Goal: Transaction & Acquisition: Purchase product/service

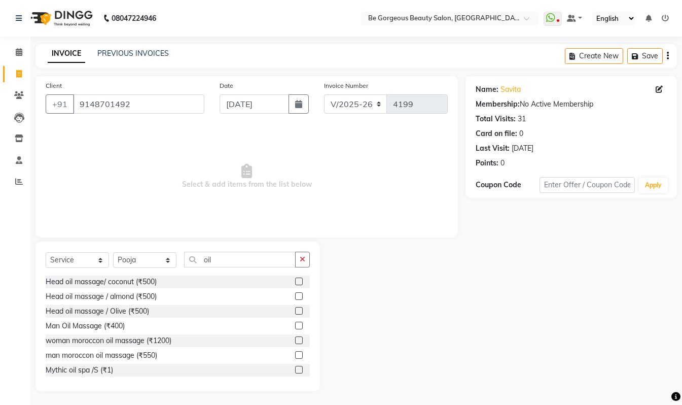
select select "5405"
select select "service"
select select "36200"
click at [159, 106] on input "9148701492" at bounding box center [138, 102] width 131 height 19
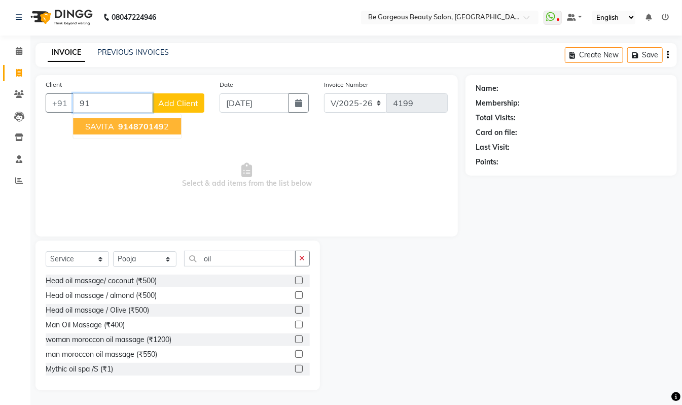
type input "9"
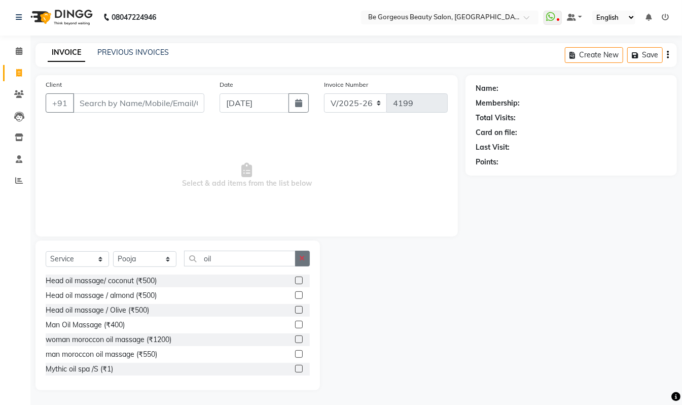
click at [298, 258] on button "button" at bounding box center [302, 259] width 15 height 16
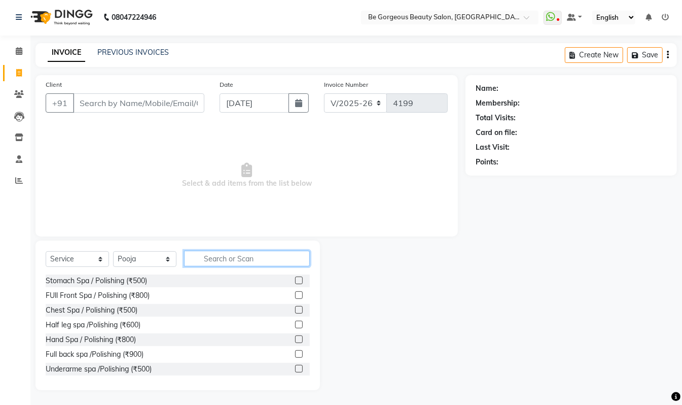
click at [289, 258] on input "text" at bounding box center [247, 259] width 126 height 16
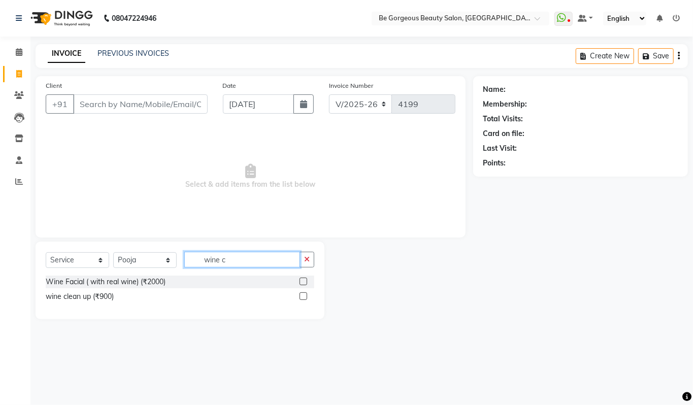
type input "wine c"
click at [300, 297] on label at bounding box center [303, 296] width 8 height 8
click at [300, 297] on input "checkbox" at bounding box center [302, 296] width 7 height 7
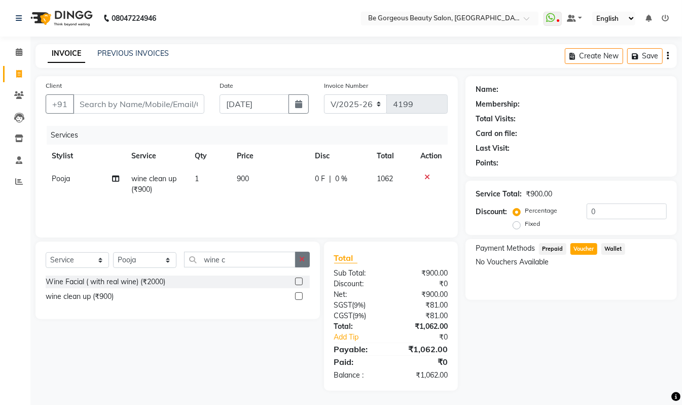
checkbox input "false"
click at [301, 264] on button "button" at bounding box center [302, 260] width 15 height 16
click at [296, 263] on input "text" at bounding box center [240, 260] width 112 height 16
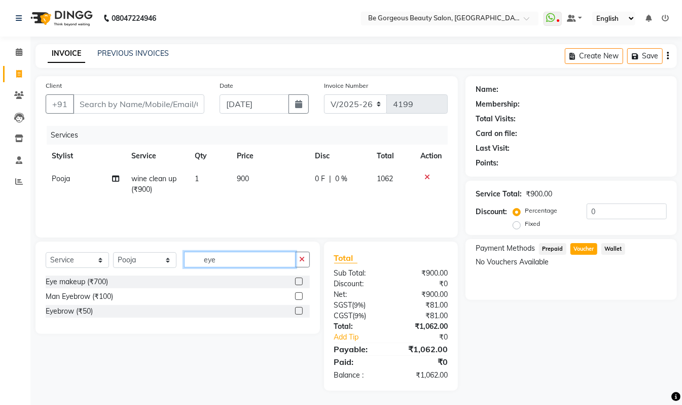
type input "eye"
click at [296, 311] on label at bounding box center [299, 311] width 8 height 8
click at [296, 311] on input "checkbox" at bounding box center [298, 311] width 7 height 7
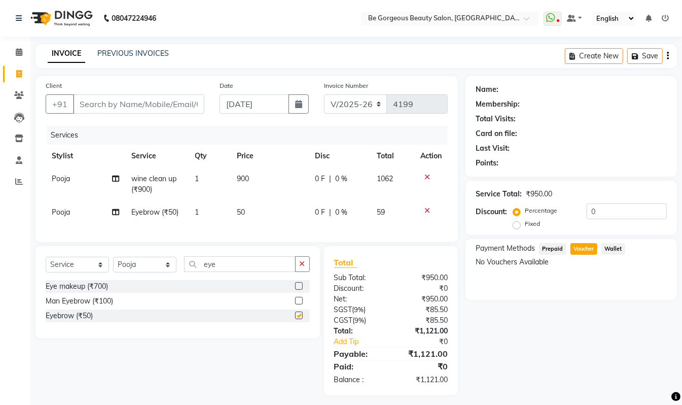
checkbox input "false"
click at [173, 102] on input "Client" at bounding box center [138, 103] width 131 height 19
click at [175, 100] on input "Client" at bounding box center [138, 103] width 131 height 19
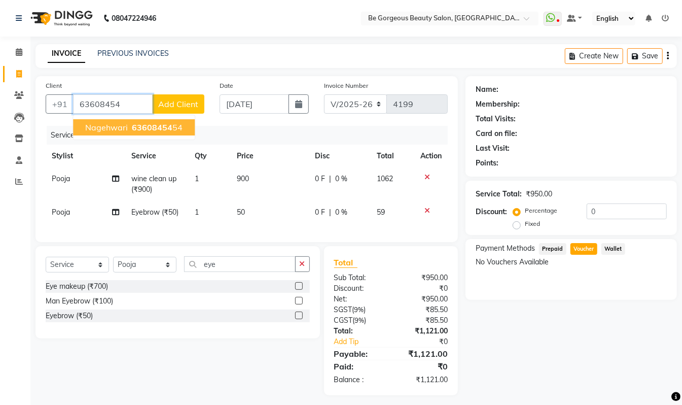
click at [155, 124] on span "63608454" at bounding box center [152, 127] width 41 height 10
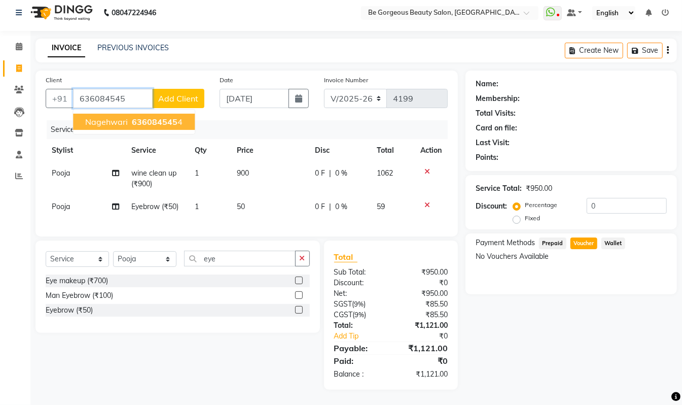
click at [111, 117] on span "nagehwari" at bounding box center [106, 122] width 43 height 10
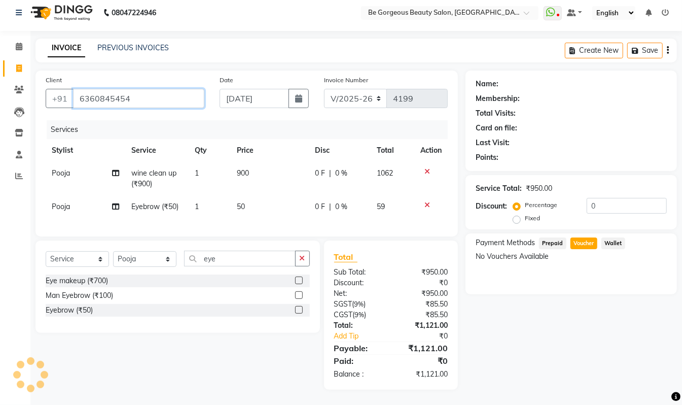
type input "6360845454"
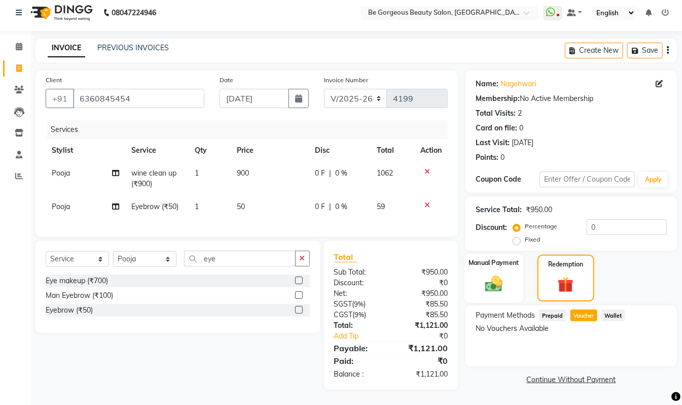
click at [492, 258] on label "Manual Payment" at bounding box center [494, 263] width 51 height 10
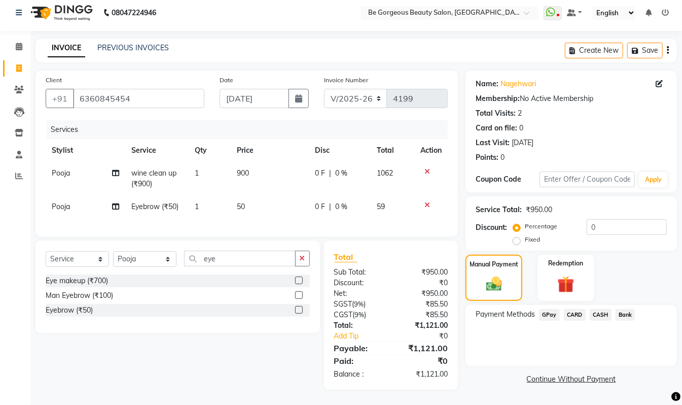
click at [551, 309] on span "GPay" at bounding box center [549, 315] width 21 height 12
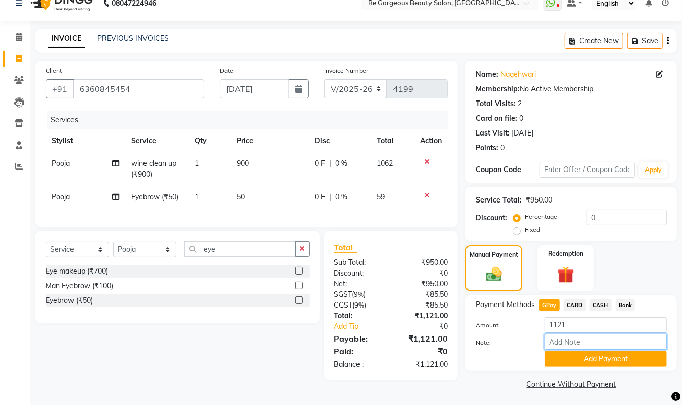
click at [569, 350] on input "Note:" at bounding box center [606, 342] width 122 height 16
click at [561, 358] on button "Add Payment" at bounding box center [606, 359] width 122 height 16
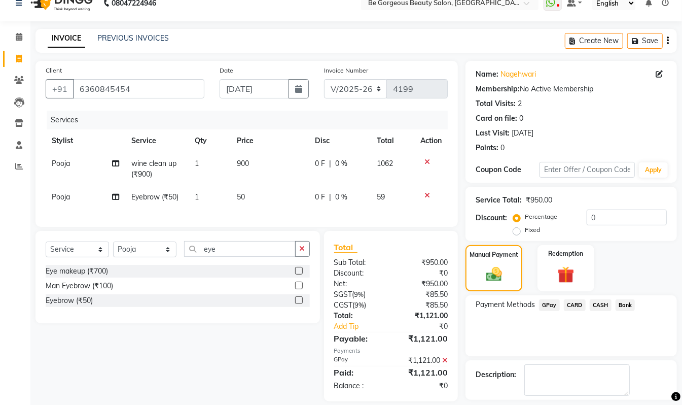
scroll to position [60, 0]
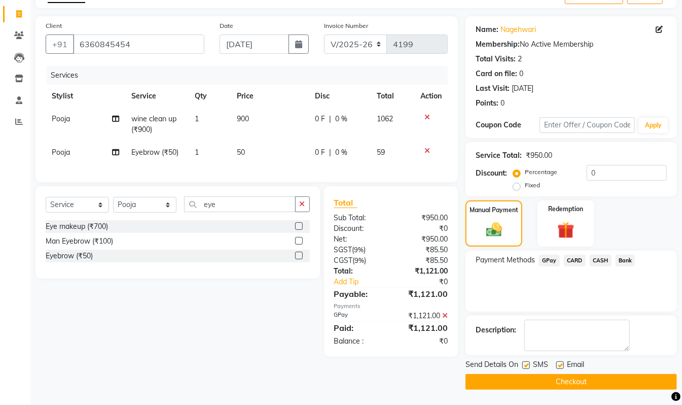
click at [605, 388] on button "Checkout" at bounding box center [572, 382] width 212 height 16
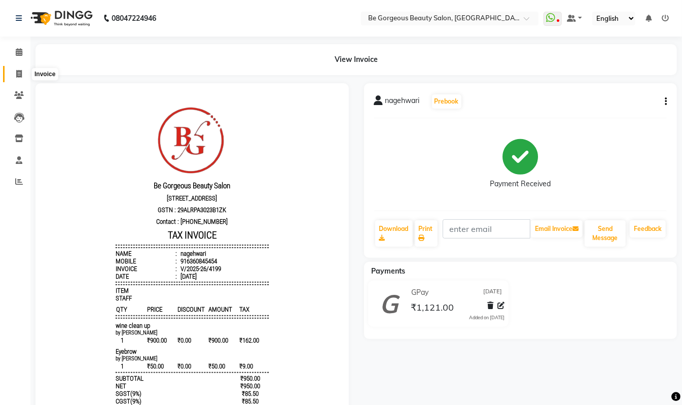
drag, startPoint x: 13, startPoint y: 76, endPoint x: 25, endPoint y: 85, distance: 15.5
click at [14, 76] on span at bounding box center [19, 75] width 18 height 12
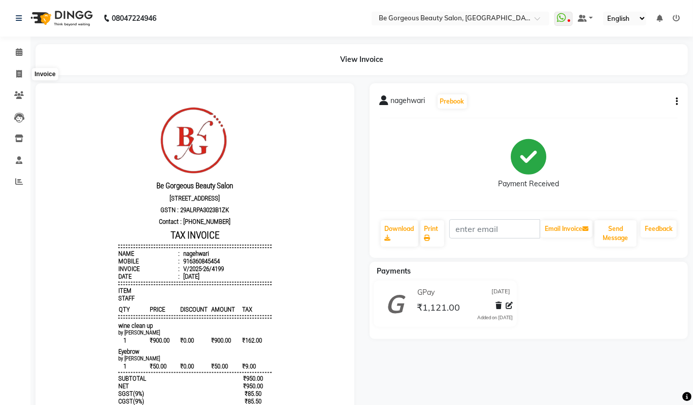
select select "5405"
select select "service"
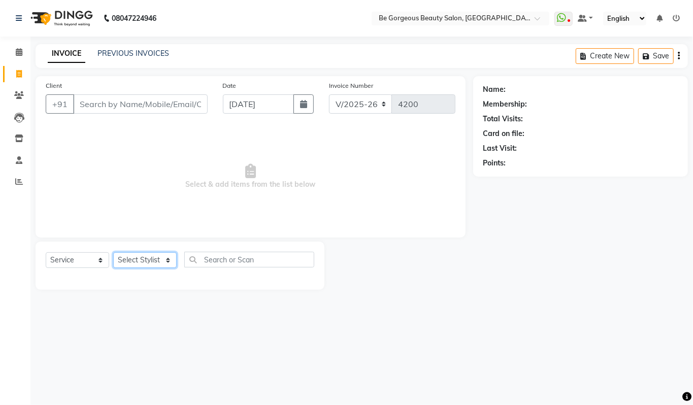
click at [135, 258] on select "Select Stylist" at bounding box center [144, 260] width 63 height 16
select select "36207"
click at [113, 252] on select "Select Stylist [PERSON_NAME] lata Manager Munu [PERSON_NAME] [PERSON_NAME] [PER…" at bounding box center [144, 260] width 63 height 16
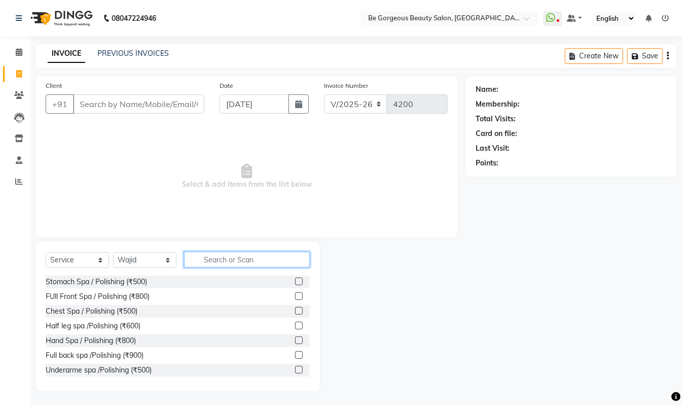
click at [216, 258] on input "text" at bounding box center [247, 260] width 126 height 16
type input "hair w"
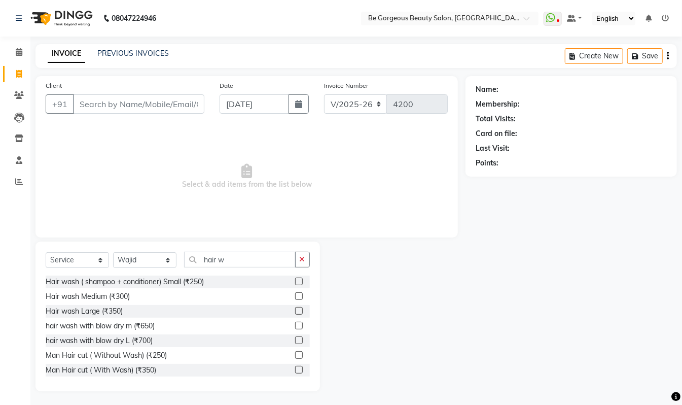
click at [295, 311] on label at bounding box center [299, 311] width 8 height 8
click at [295, 311] on input "checkbox" at bounding box center [298, 311] width 7 height 7
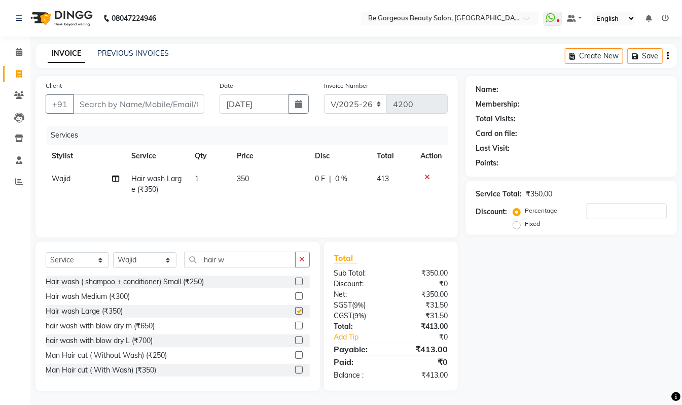
checkbox input "false"
click at [147, 264] on select "Select Stylist [PERSON_NAME] lata Manager Munu [PERSON_NAME] [PERSON_NAME] [PER…" at bounding box center [144, 260] width 63 height 16
select select "47241"
click at [113, 252] on select "Select Stylist [PERSON_NAME] lata Manager Munu [PERSON_NAME] [PERSON_NAME] [PER…" at bounding box center [144, 260] width 63 height 16
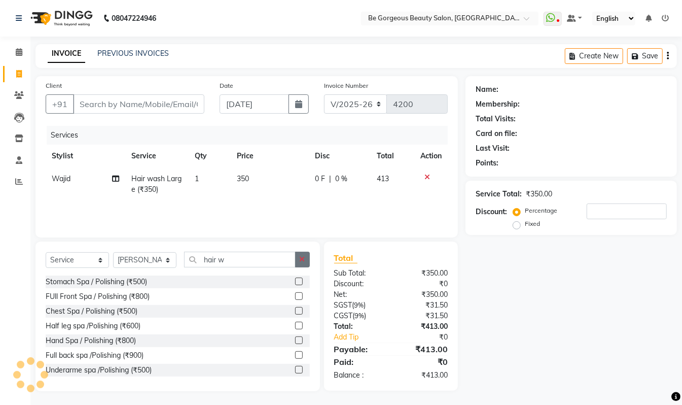
click at [298, 259] on button "button" at bounding box center [302, 260] width 15 height 16
click at [298, 259] on input "text" at bounding box center [247, 260] width 126 height 16
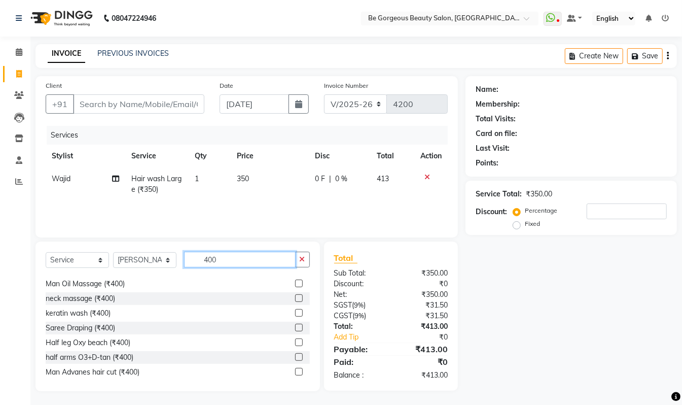
scroll to position [77, 0]
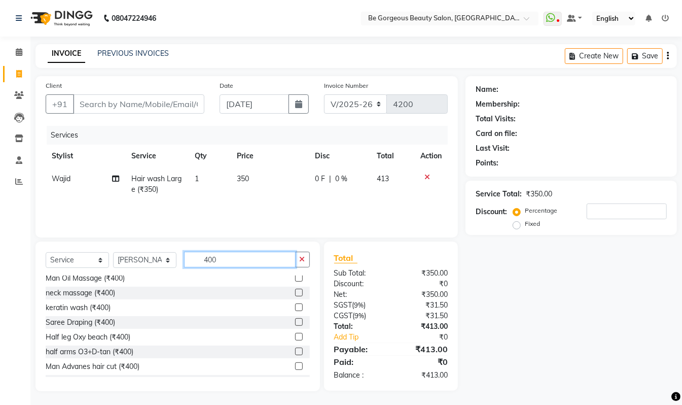
type input "400"
click at [295, 367] on label at bounding box center [299, 366] width 8 height 8
click at [295, 367] on input "checkbox" at bounding box center [298, 366] width 7 height 7
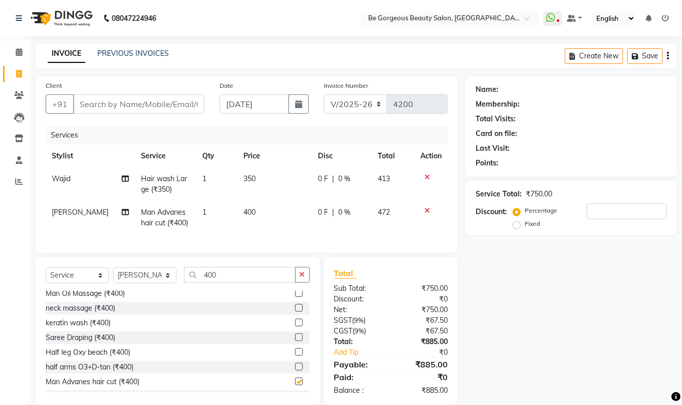
checkbox input "false"
click at [178, 102] on input "Client" at bounding box center [138, 103] width 131 height 19
drag, startPoint x: 180, startPoint y: 110, endPoint x: 248, endPoint y: 94, distance: 69.8
click at [181, 110] on input "Client" at bounding box center [138, 103] width 131 height 19
click at [181, 105] on input "Client" at bounding box center [138, 103] width 131 height 19
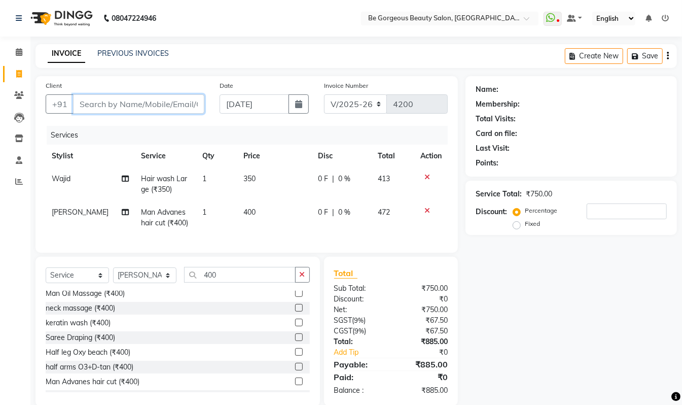
scroll to position [27, 0]
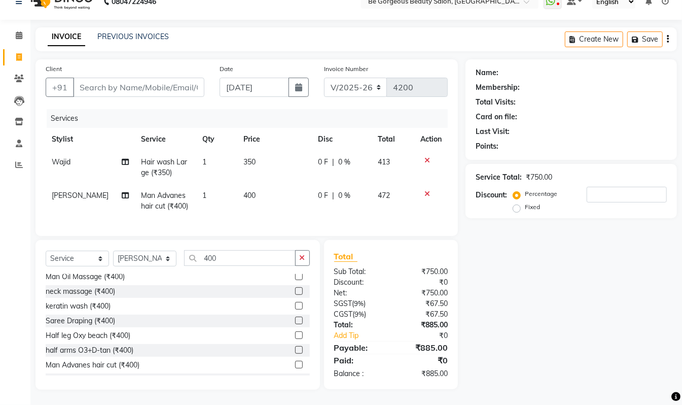
click at [429, 190] on icon at bounding box center [428, 193] width 6 height 7
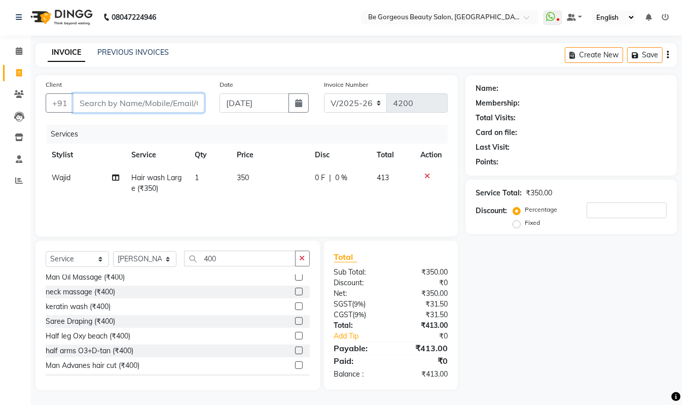
click at [123, 102] on input "Client" at bounding box center [138, 102] width 131 height 19
type input "l"
type input "0"
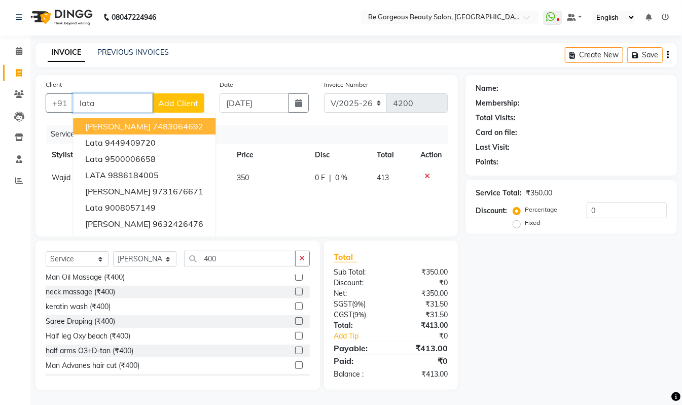
click at [130, 124] on span "Lata Agarwal" at bounding box center [117, 126] width 65 height 10
type input "7483064692"
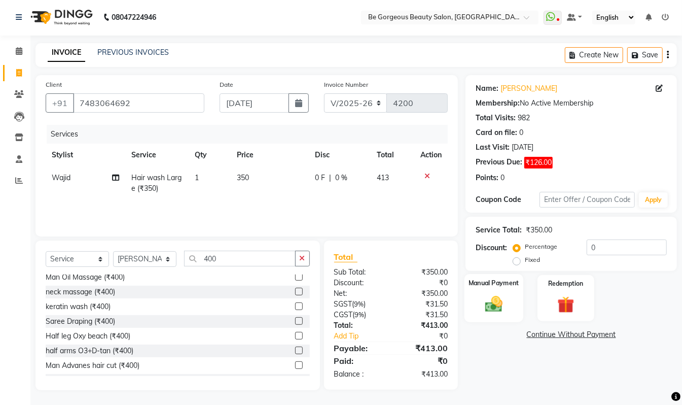
click at [496, 300] on img at bounding box center [494, 304] width 28 height 20
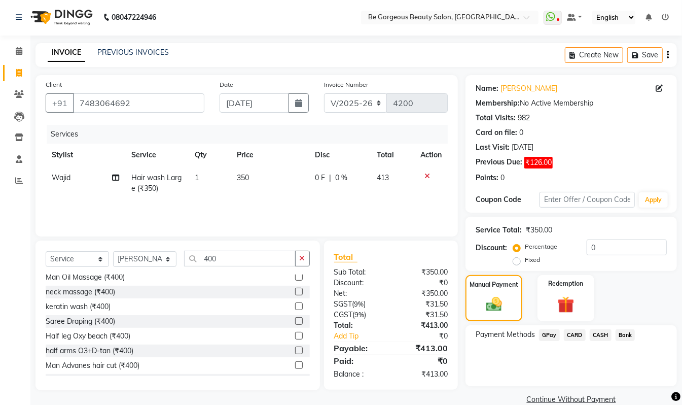
click at [549, 333] on span "GPay" at bounding box center [549, 335] width 21 height 12
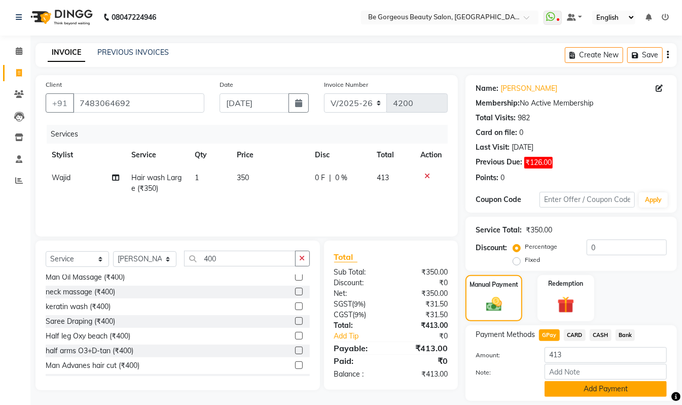
click at [606, 387] on button "Add Payment" at bounding box center [606, 389] width 122 height 16
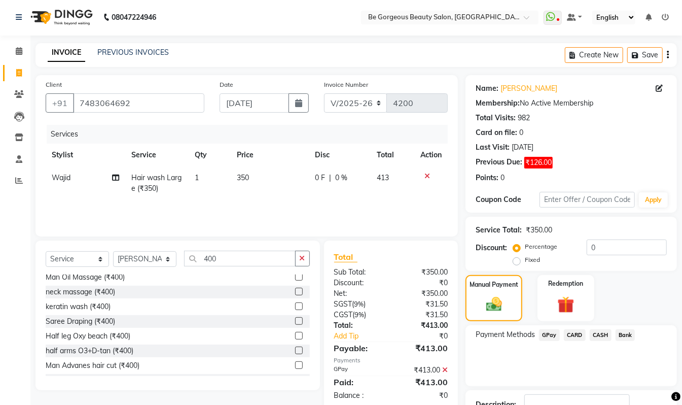
scroll to position [76, 0]
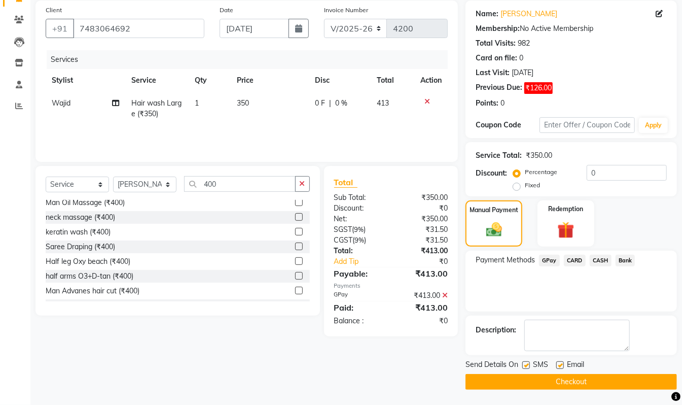
click at [646, 380] on button "Checkout" at bounding box center [572, 382] width 212 height 16
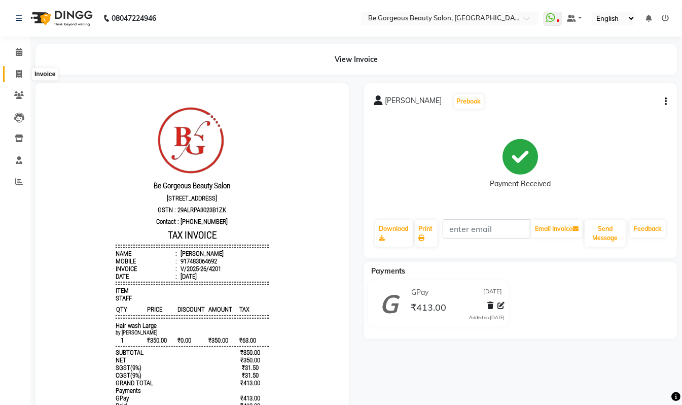
click at [16, 74] on icon at bounding box center [19, 74] width 6 height 8
select select "service"
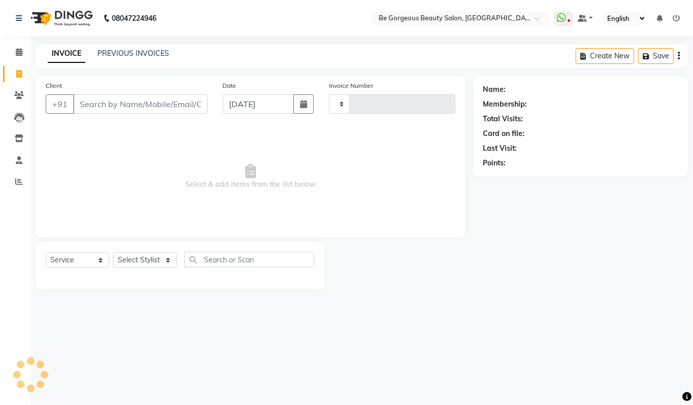
type input "4202"
select select "5405"
click at [121, 101] on input "Client" at bounding box center [140, 103] width 134 height 19
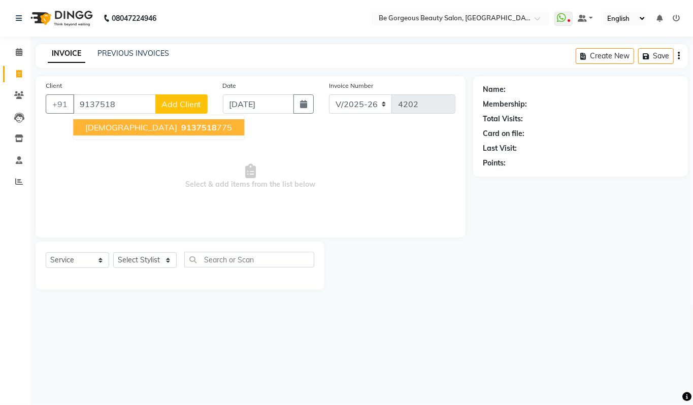
click at [94, 126] on span "[DEMOGRAPHIC_DATA]" at bounding box center [131, 127] width 92 height 10
type input "9137518775"
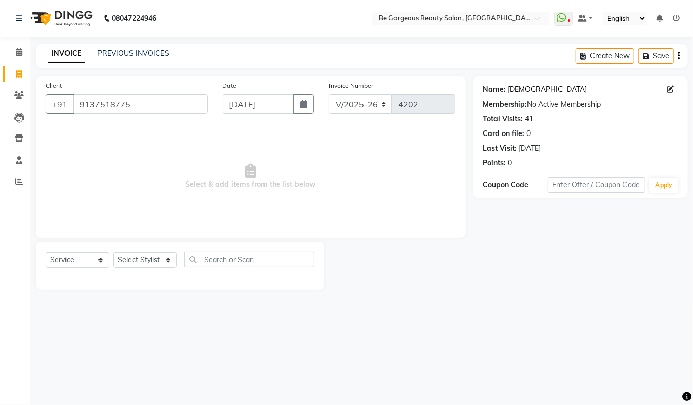
click at [520, 89] on link "[DEMOGRAPHIC_DATA]" at bounding box center [547, 89] width 79 height 11
click at [159, 254] on select "Select Stylist [PERSON_NAME] lata Manager Munu [PERSON_NAME] [PERSON_NAME] [PER…" at bounding box center [144, 260] width 63 height 16
select select "47241"
click at [113, 252] on select "Select Stylist [PERSON_NAME] lata Manager Munu [PERSON_NAME] [PERSON_NAME] [PER…" at bounding box center [144, 260] width 63 height 16
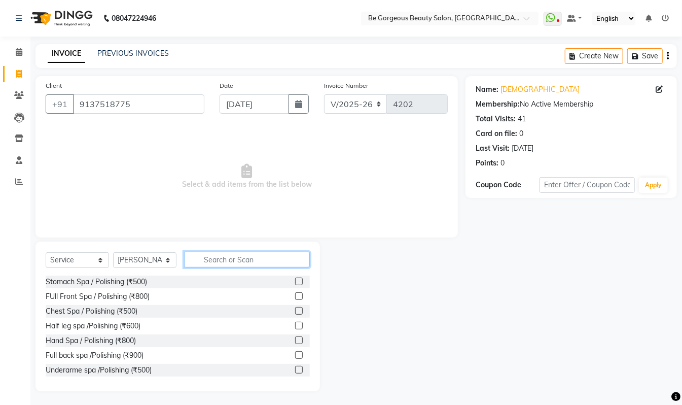
drag, startPoint x: 232, startPoint y: 255, endPoint x: 242, endPoint y: 258, distance: 10.3
click at [234, 258] on input "text" at bounding box center [247, 260] width 126 height 16
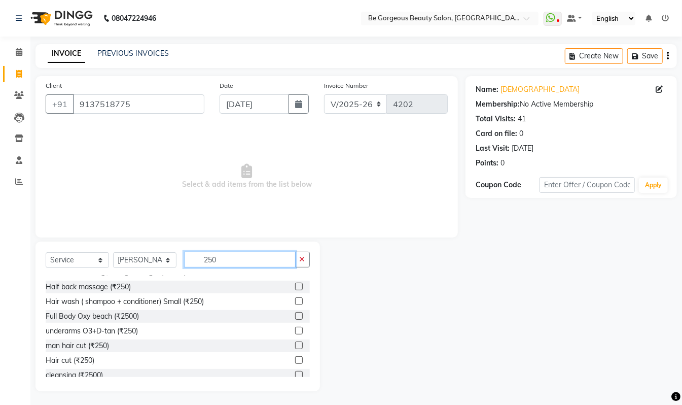
scroll to position [118, 0]
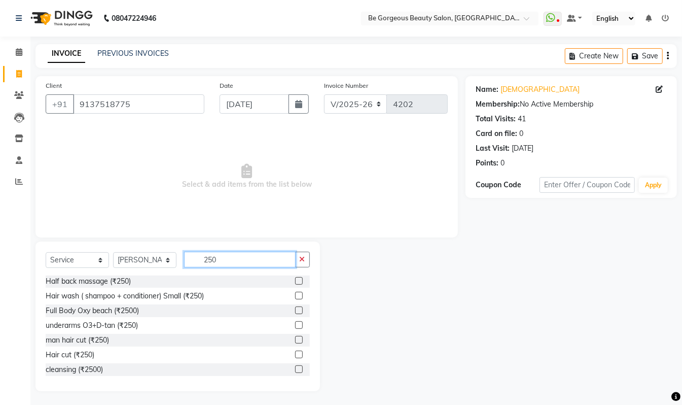
type input "250"
click at [295, 339] on label at bounding box center [299, 340] width 8 height 8
click at [295, 339] on input "checkbox" at bounding box center [298, 340] width 7 height 7
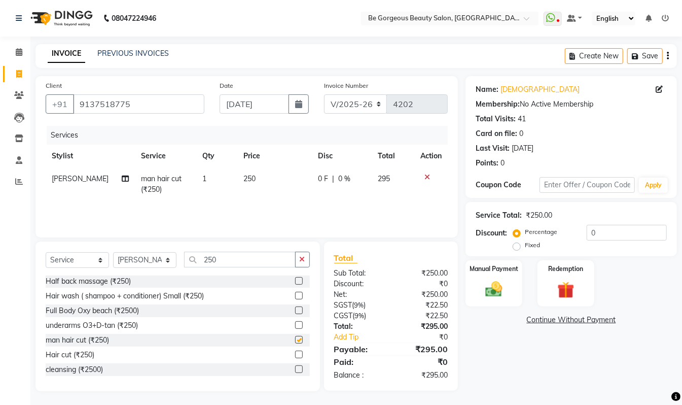
checkbox input "false"
click at [140, 260] on select "Select Stylist [PERSON_NAME] lata Manager Munu [PERSON_NAME] [PERSON_NAME] [PER…" at bounding box center [144, 260] width 63 height 16
select select "37078"
click at [113, 252] on select "Select Stylist [PERSON_NAME] lata Manager Munu [PERSON_NAME] [PERSON_NAME] [PER…" at bounding box center [144, 260] width 63 height 16
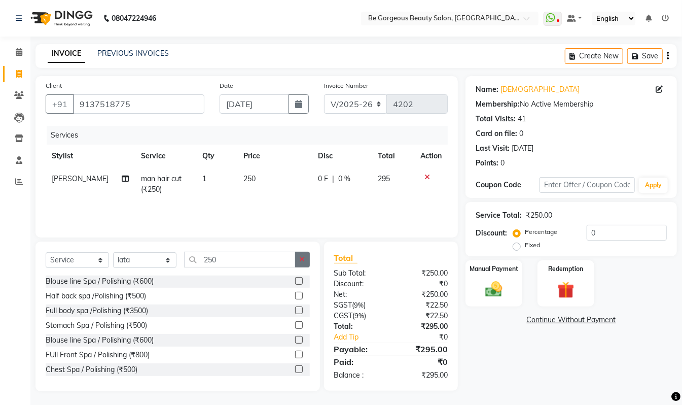
click at [307, 254] on button "button" at bounding box center [302, 260] width 15 height 16
click at [295, 256] on input "text" at bounding box center [247, 260] width 126 height 16
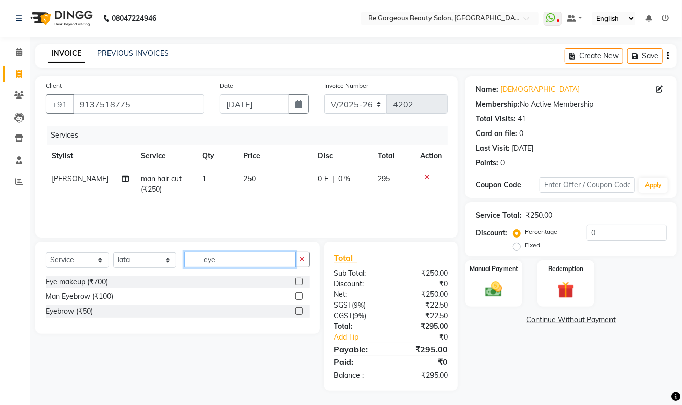
scroll to position [0, 0]
type input "eye"
click at [300, 309] on label at bounding box center [299, 311] width 8 height 8
click at [300, 309] on input "checkbox" at bounding box center [298, 311] width 7 height 7
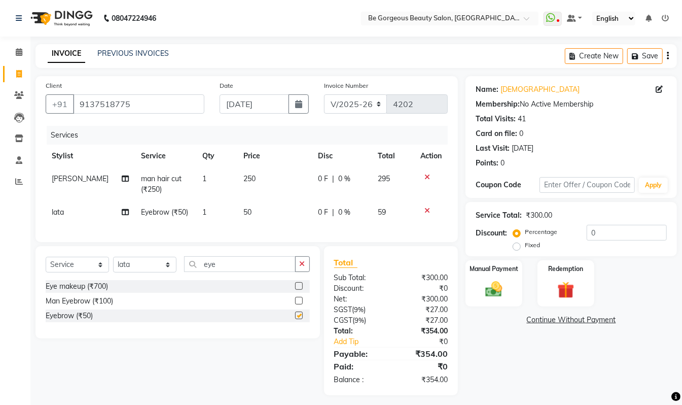
checkbox input "false"
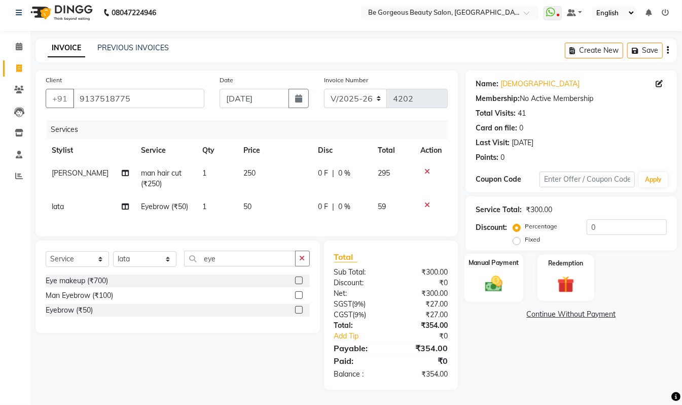
click at [504, 278] on img at bounding box center [494, 283] width 28 height 20
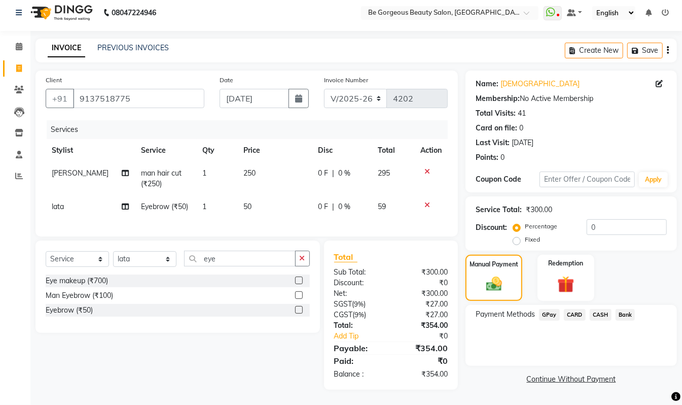
click at [546, 309] on span "GPay" at bounding box center [549, 315] width 21 height 12
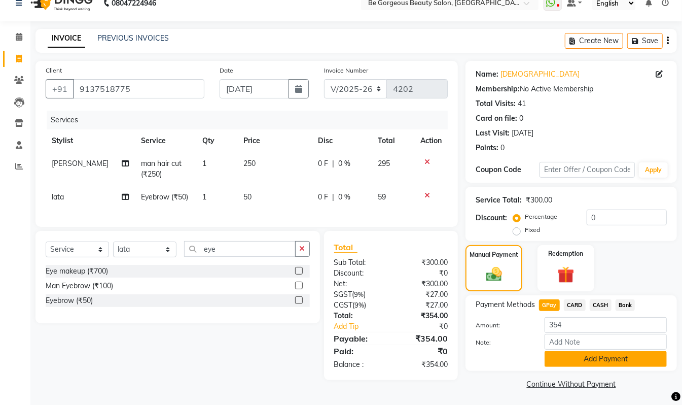
click at [627, 360] on button "Add Payment" at bounding box center [606, 359] width 122 height 16
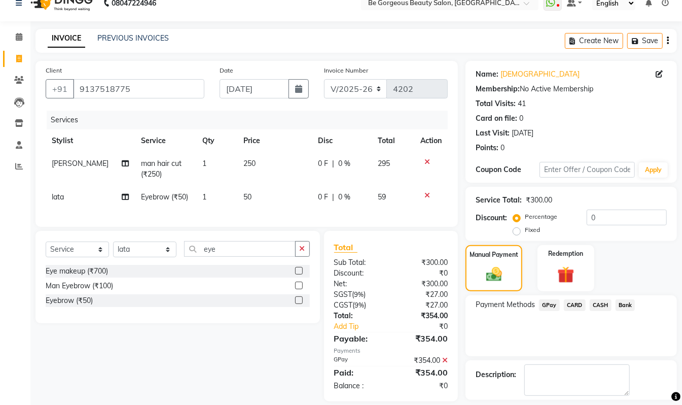
scroll to position [60, 0]
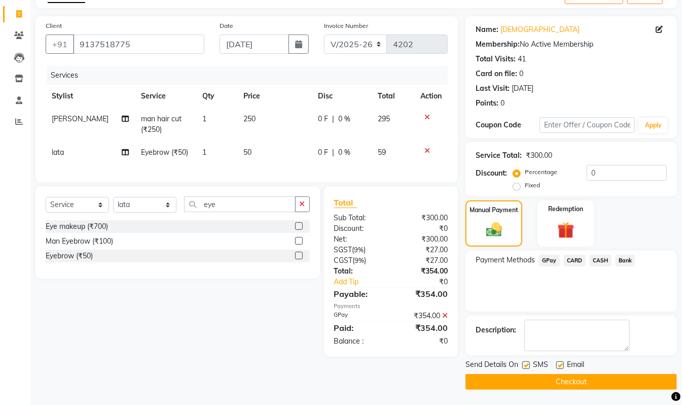
click at [612, 379] on button "Checkout" at bounding box center [572, 382] width 212 height 16
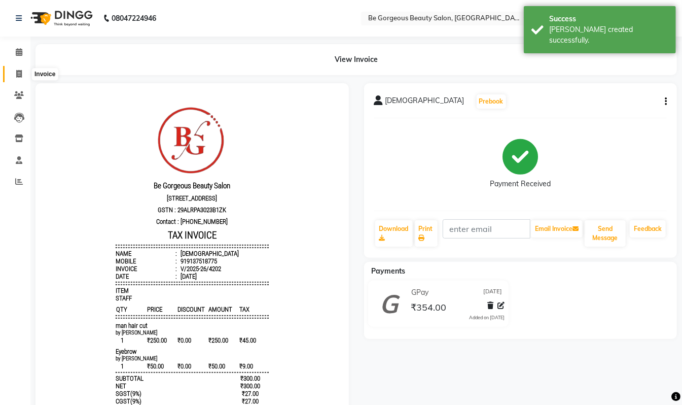
click at [23, 74] on span at bounding box center [19, 75] width 18 height 12
select select "service"
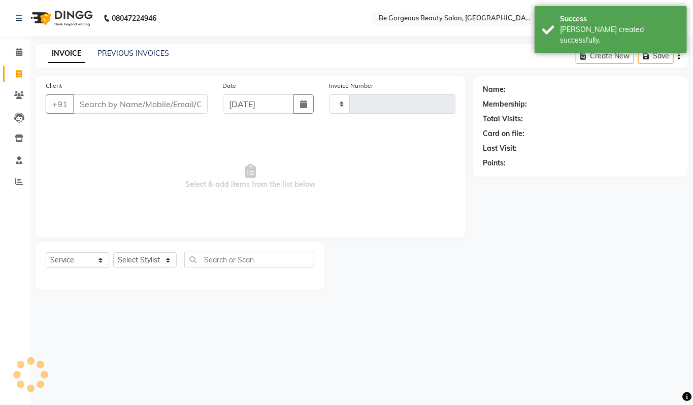
type input "4203"
select select "5405"
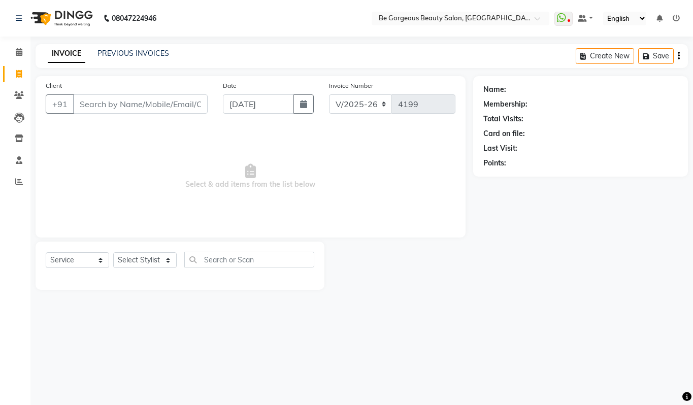
select select "5405"
select select "service"
click at [165, 104] on input "Client" at bounding box center [140, 103] width 134 height 19
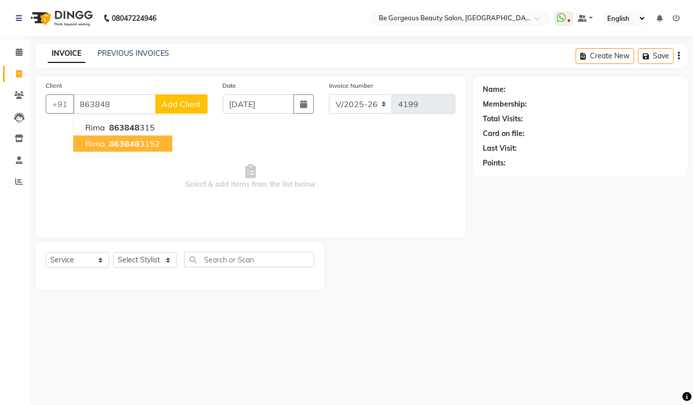
click at [151, 144] on ngb-highlight "863848 3152" at bounding box center [133, 144] width 53 height 10
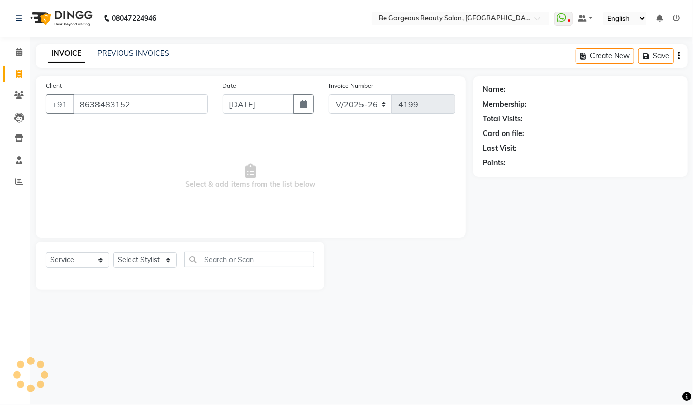
type input "8638483152"
click at [139, 260] on select "Select Stylist [PERSON_NAME] lata Manager Munu [PERSON_NAME] [PERSON_NAME] [PER…" at bounding box center [144, 260] width 63 height 16
select select "47241"
click at [113, 252] on select "Select Stylist [PERSON_NAME] lata Manager Munu [PERSON_NAME] [PERSON_NAME] [PER…" at bounding box center [144, 260] width 63 height 16
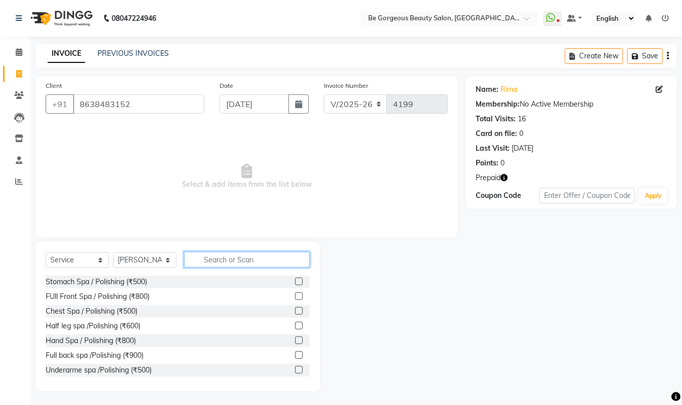
click at [244, 252] on input "text" at bounding box center [247, 260] width 126 height 16
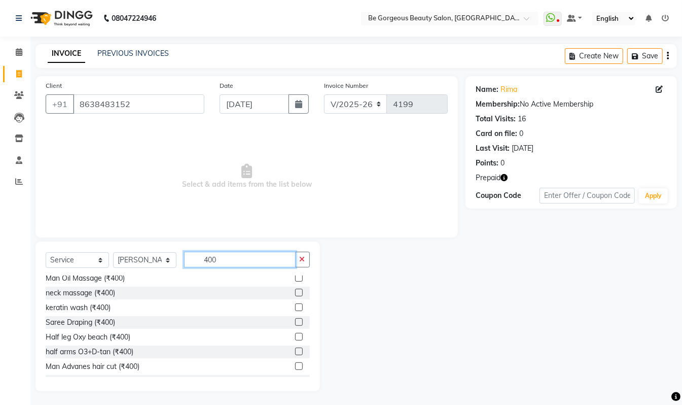
scroll to position [84, 0]
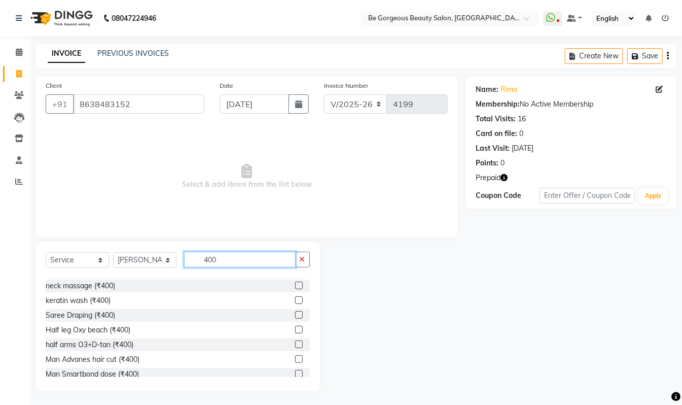
type input "400"
click at [295, 359] on label at bounding box center [299, 359] width 8 height 8
click at [295, 359] on input "checkbox" at bounding box center [298, 359] width 7 height 7
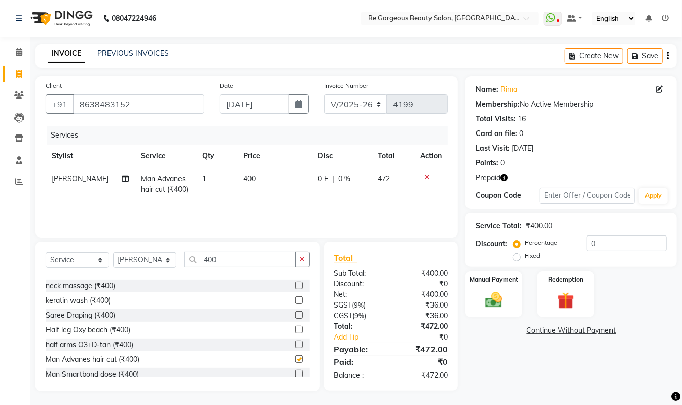
checkbox input "false"
click at [506, 178] on icon "button" at bounding box center [504, 177] width 7 height 7
click at [538, 370] on div "Name: Rima Membership: No Active Membership Total Visits: 16 Card on file: 0 La…" at bounding box center [575, 233] width 219 height 315
click at [569, 293] on img at bounding box center [566, 301] width 28 height 22
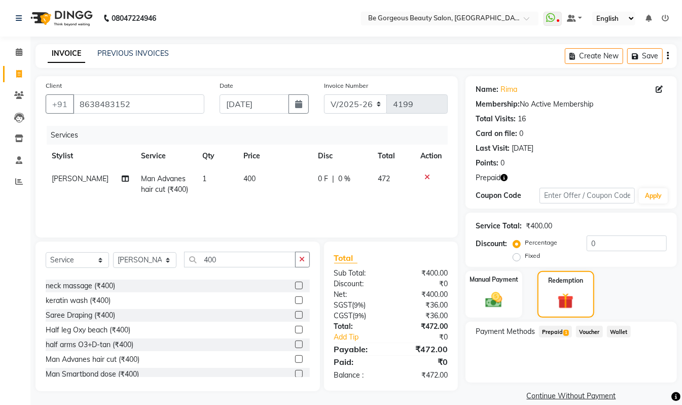
click at [566, 334] on span "1" at bounding box center [567, 333] width 6 height 6
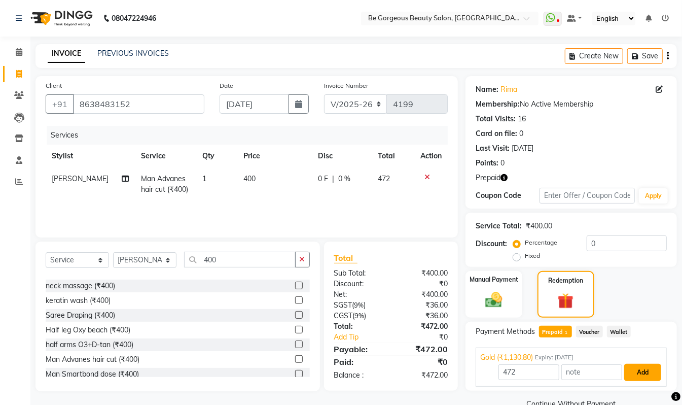
click at [643, 368] on button "Add" at bounding box center [643, 372] width 37 height 17
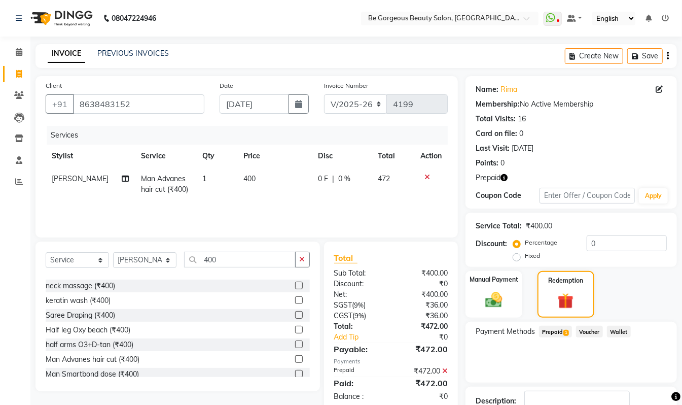
scroll to position [72, 0]
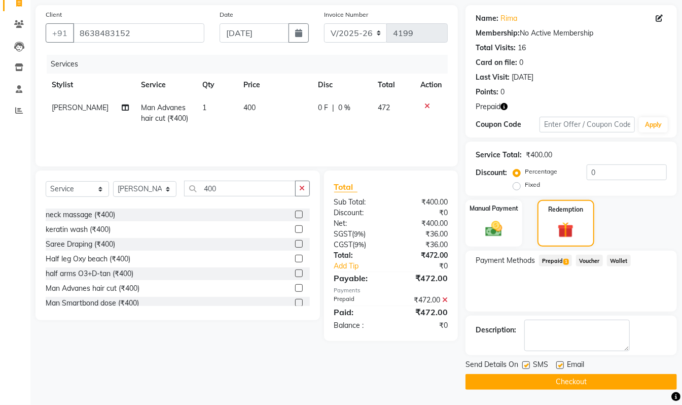
click at [640, 384] on button "Checkout" at bounding box center [572, 382] width 212 height 16
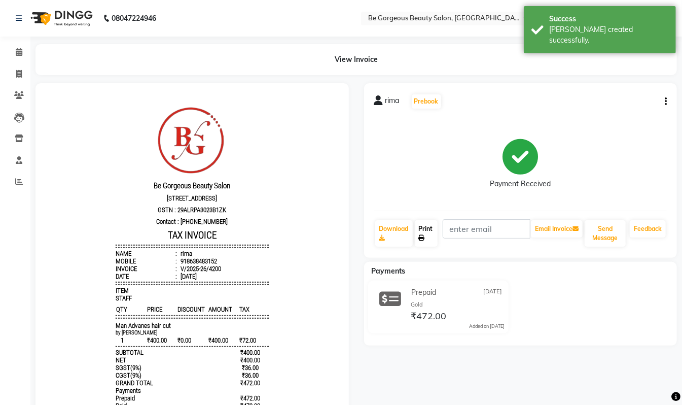
click at [432, 234] on link "Print" at bounding box center [426, 233] width 23 height 26
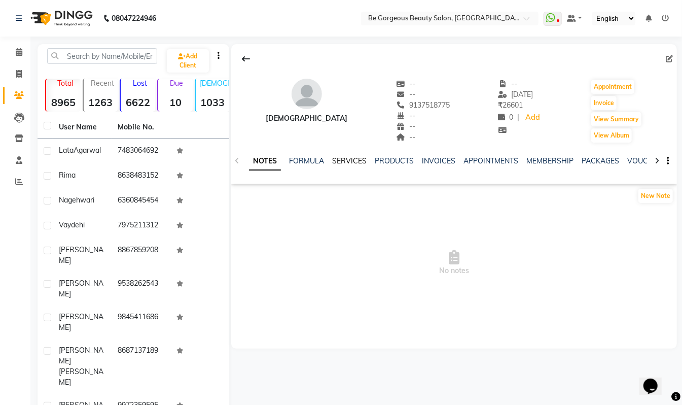
click at [352, 162] on link "SERVICES" at bounding box center [349, 160] width 35 height 9
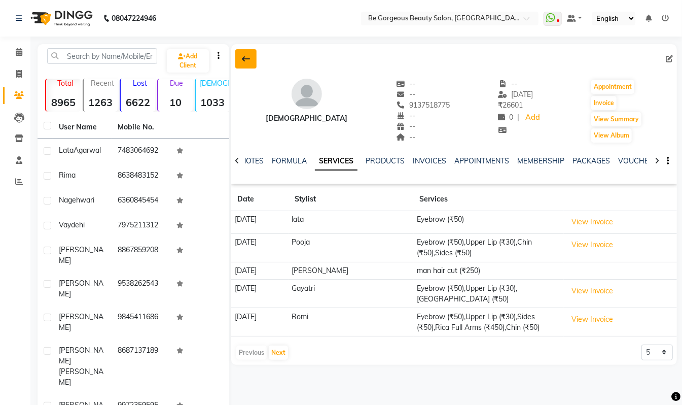
click at [252, 61] on button at bounding box center [245, 58] width 21 height 19
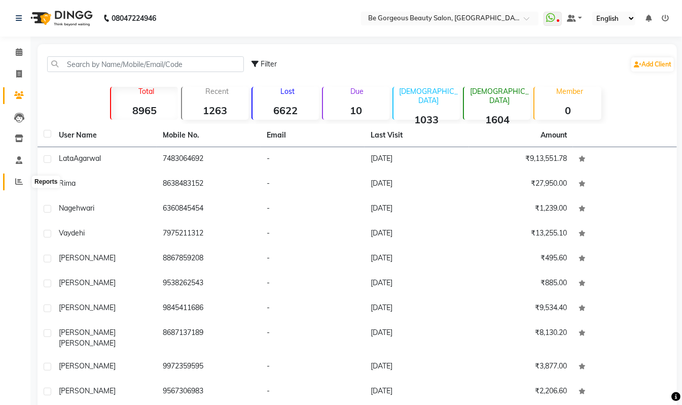
click at [17, 179] on icon at bounding box center [19, 182] width 8 height 8
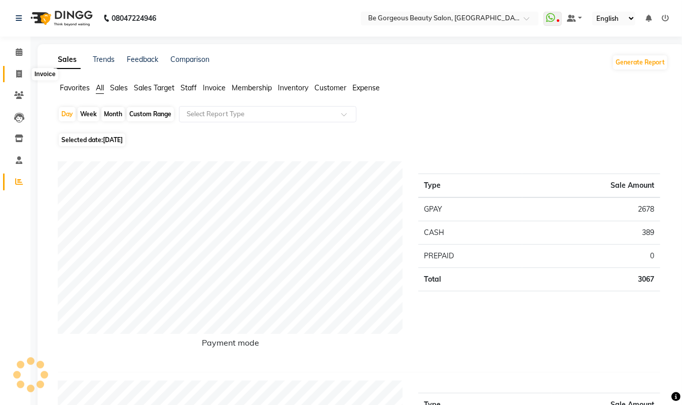
click at [17, 74] on icon at bounding box center [19, 74] width 6 height 8
select select "service"
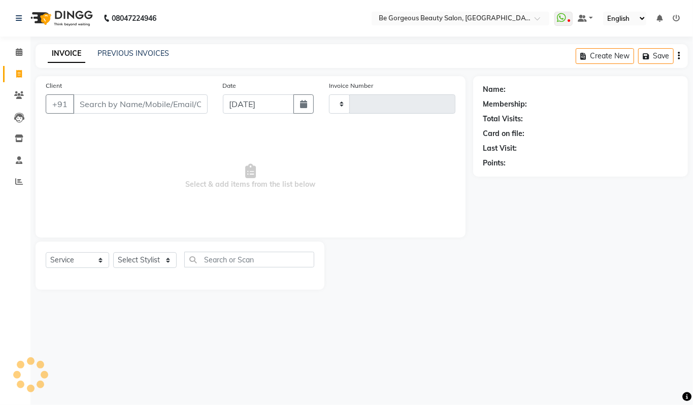
type input "4203"
select select "5405"
click at [140, 99] on input "Client" at bounding box center [140, 103] width 134 height 19
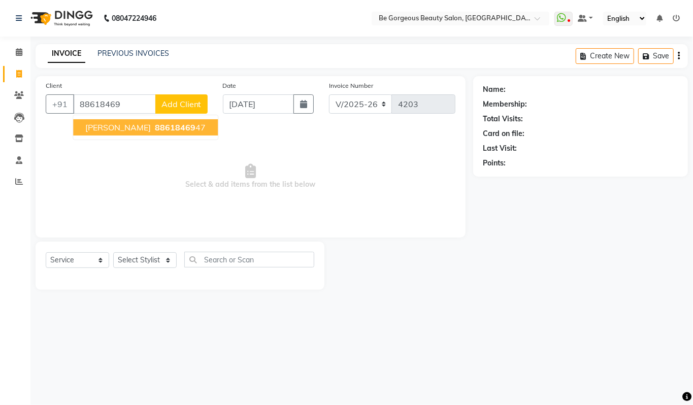
click at [155, 124] on span "88618469" at bounding box center [175, 127] width 41 height 10
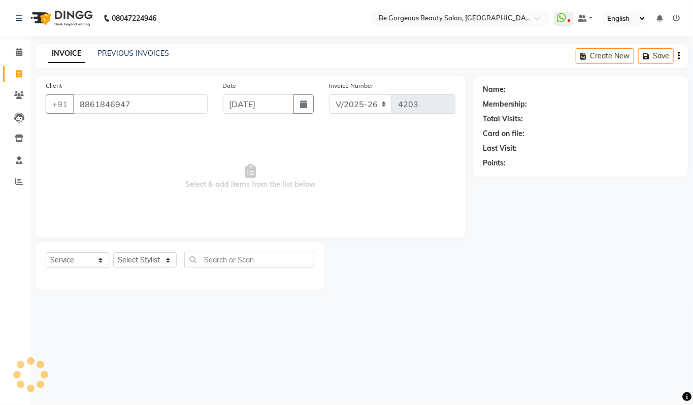
type input "8861846947"
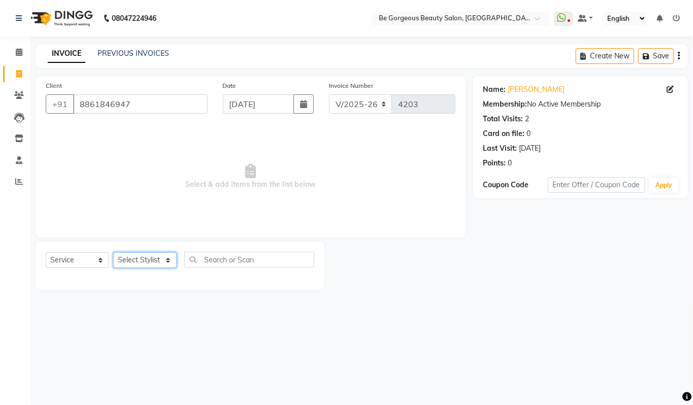
click at [142, 260] on select "Select Stylist [PERSON_NAME] lata Manager Munu [PERSON_NAME] [PERSON_NAME] [PER…" at bounding box center [144, 260] width 63 height 16
select select "37078"
click at [113, 252] on select "Select Stylist [PERSON_NAME] lata Manager Munu [PERSON_NAME] [PERSON_NAME] [PER…" at bounding box center [144, 260] width 63 height 16
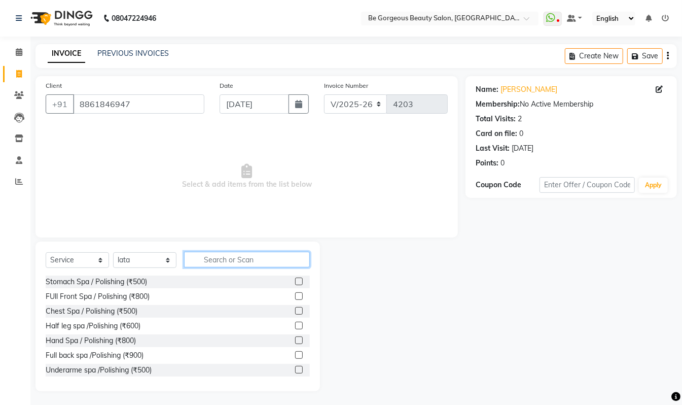
drag, startPoint x: 218, startPoint y: 252, endPoint x: 220, endPoint y: 264, distance: 12.3
click at [220, 264] on input "text" at bounding box center [247, 260] width 126 height 16
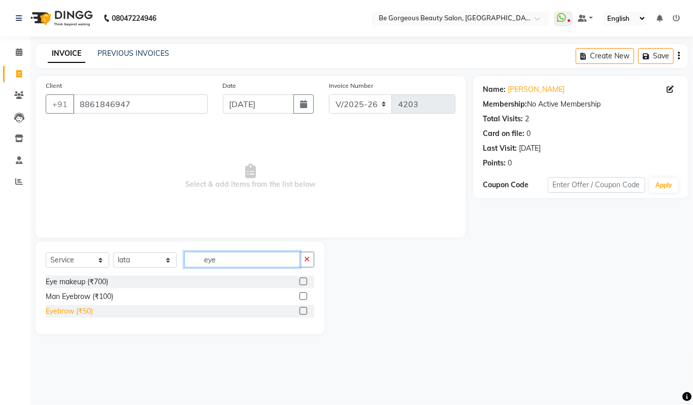
type input "eye"
click at [72, 314] on div "Eyebrow (₹50)" at bounding box center [69, 311] width 47 height 11
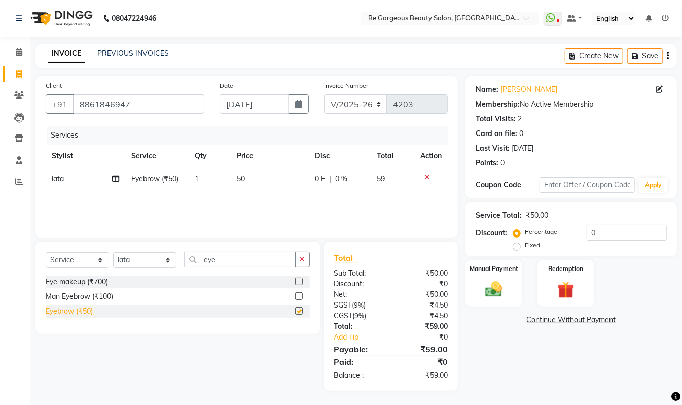
checkbox input "false"
click at [500, 283] on img at bounding box center [494, 289] width 28 height 20
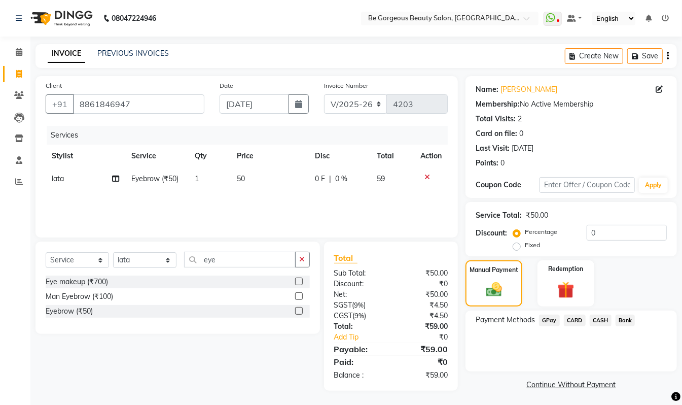
click at [546, 322] on span "GPay" at bounding box center [549, 321] width 21 height 12
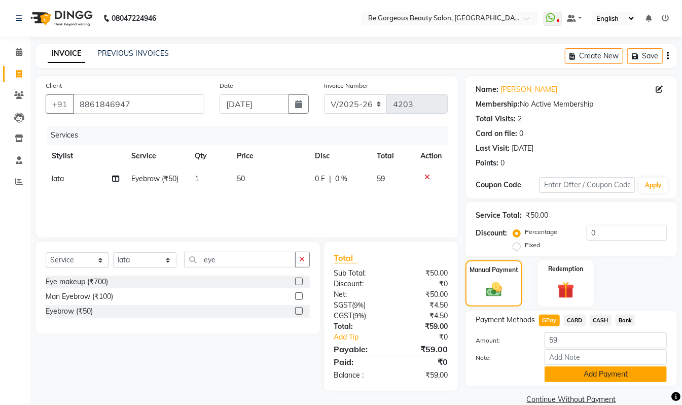
click at [596, 371] on button "Add Payment" at bounding box center [606, 374] width 122 height 16
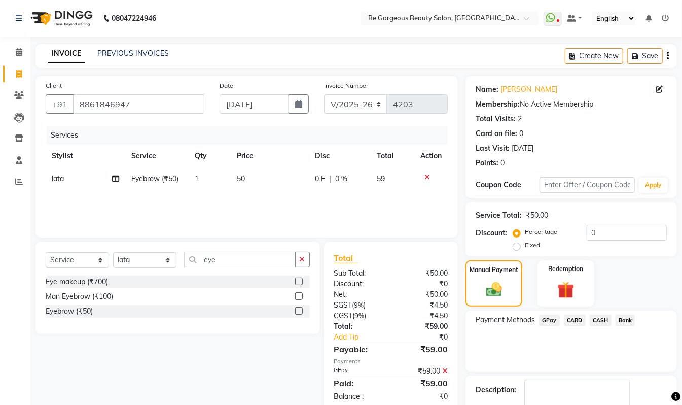
scroll to position [60, 0]
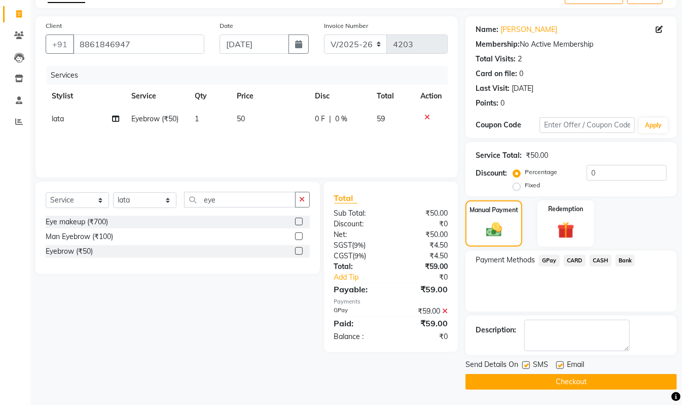
click at [630, 382] on button "Checkout" at bounding box center [572, 382] width 212 height 16
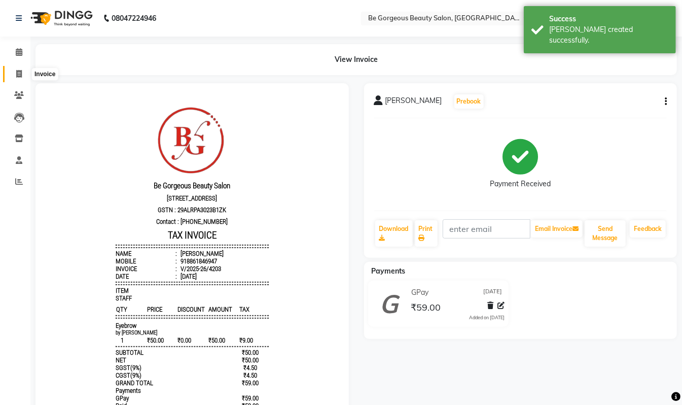
click at [17, 74] on icon at bounding box center [19, 74] width 6 height 8
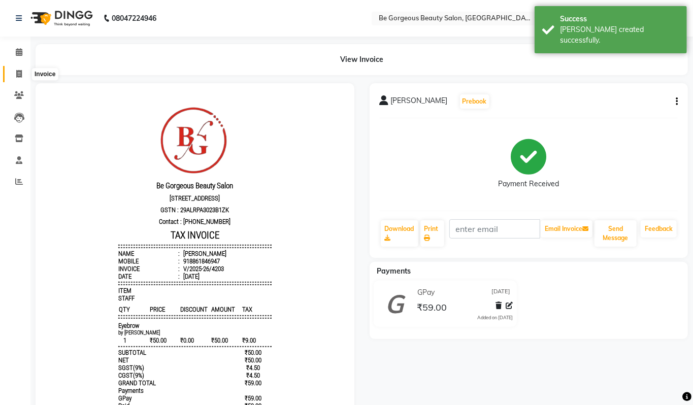
select select "5405"
select select "service"
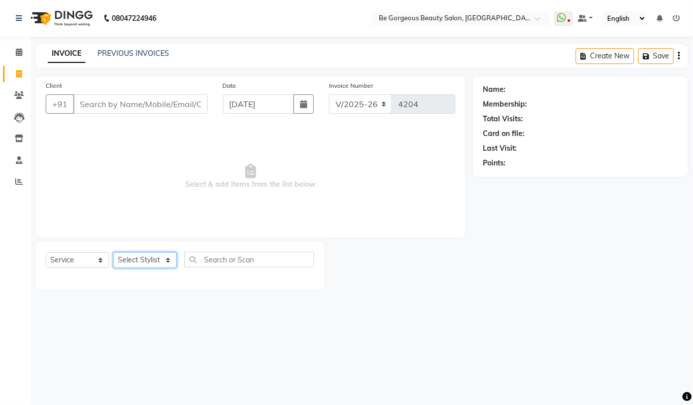
click at [147, 255] on select "Select Stylist [PERSON_NAME] lata Manager Munu [PERSON_NAME] [PERSON_NAME] [PER…" at bounding box center [144, 260] width 63 height 16
select select "36207"
click at [113, 252] on select "Select Stylist [PERSON_NAME] lata Manager Munu [PERSON_NAME] [PERSON_NAME] [PER…" at bounding box center [144, 260] width 63 height 16
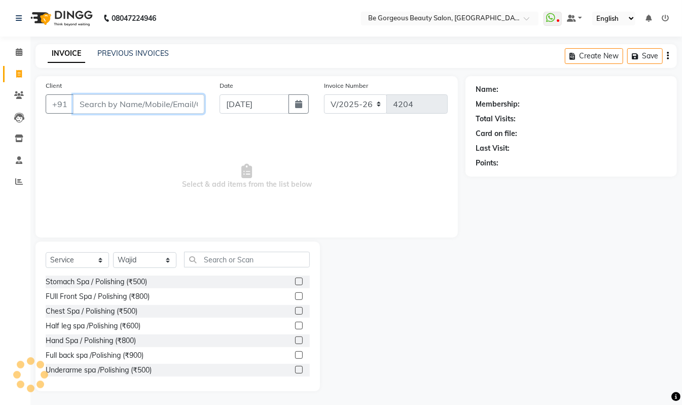
click at [132, 98] on input "Client" at bounding box center [138, 103] width 131 height 19
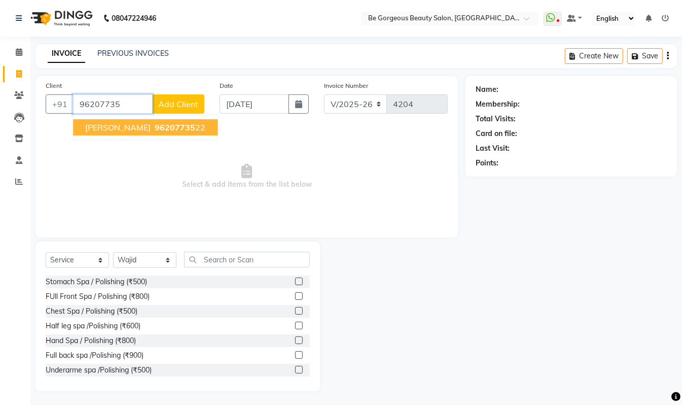
click at [155, 127] on span "96207735" at bounding box center [175, 127] width 41 height 10
type input "9620773522"
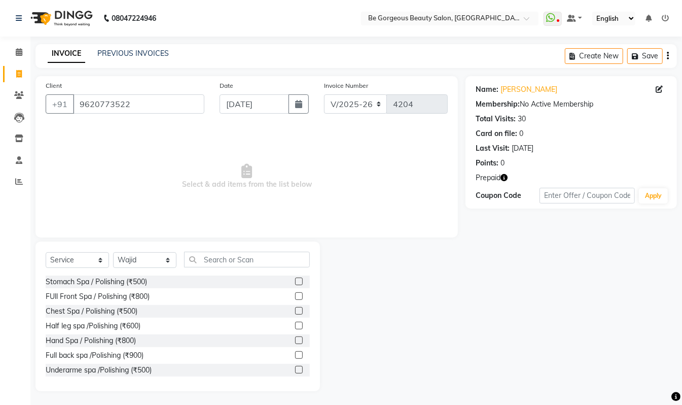
click at [506, 177] on button "button" at bounding box center [504, 178] width 7 height 11
click at [221, 256] on input "text" at bounding box center [247, 260] width 126 height 16
type input "450"
click at [295, 352] on label at bounding box center [299, 355] width 8 height 8
click at [295, 352] on input "checkbox" at bounding box center [298, 355] width 7 height 7
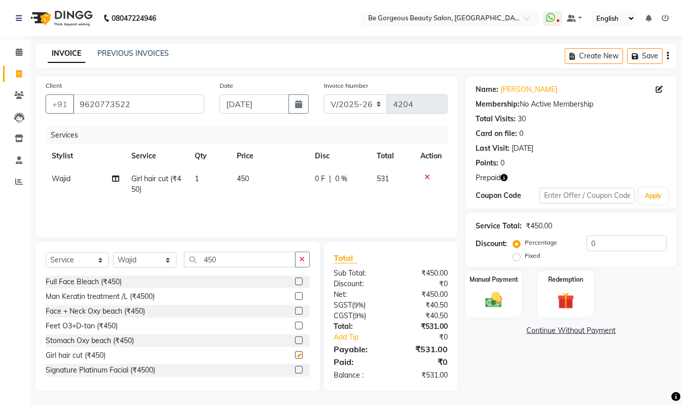
checkbox input "false"
click at [246, 171] on td "450" at bounding box center [270, 183] width 78 height 33
select select "36207"
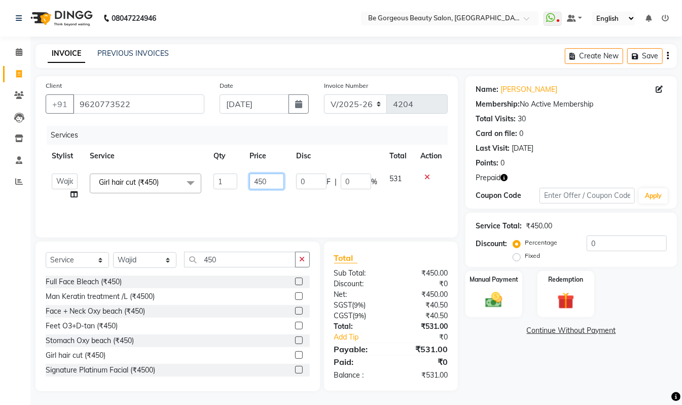
click at [269, 180] on input "450" at bounding box center [267, 182] width 35 height 16
type input "4"
type input "500"
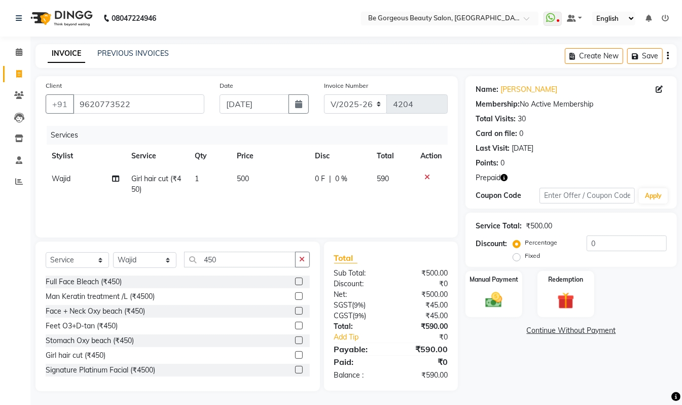
drag, startPoint x: 644, startPoint y: 325, endPoint x: 571, endPoint y: 239, distance: 112.7
click at [643, 324] on div "Name: [PERSON_NAME] Membership: No Active Membership Total Visits: 30 Card on f…" at bounding box center [575, 233] width 219 height 315
click at [506, 176] on icon "button" at bounding box center [504, 177] width 7 height 7
click at [666, 344] on div "Name: [PERSON_NAME] Membership: No Active Membership Total Visits: 30 Card on f…" at bounding box center [575, 233] width 219 height 315
click at [501, 181] on icon "button" at bounding box center [504, 177] width 7 height 7
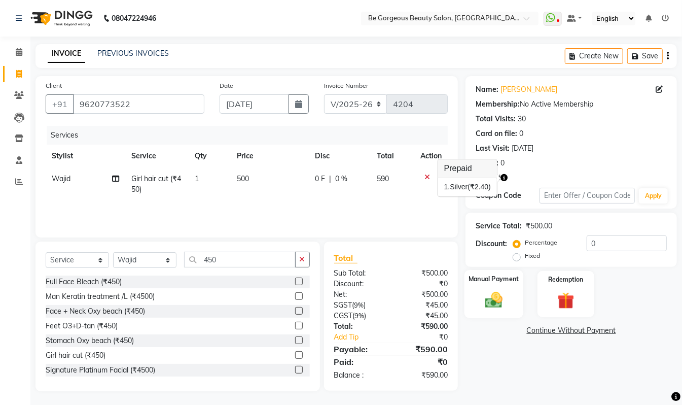
click at [495, 298] on img at bounding box center [494, 300] width 28 height 20
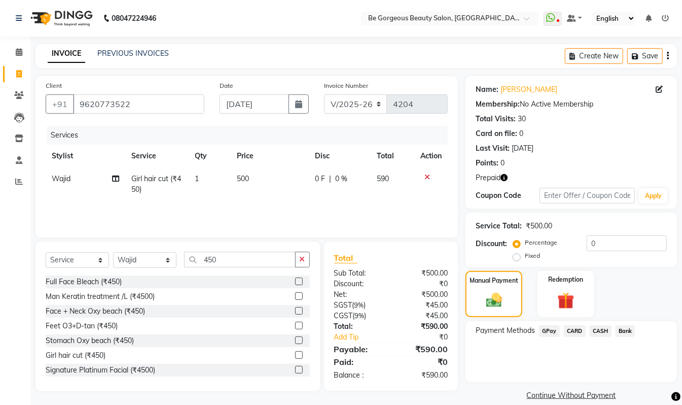
click at [555, 334] on span "GPay" at bounding box center [549, 331] width 21 height 12
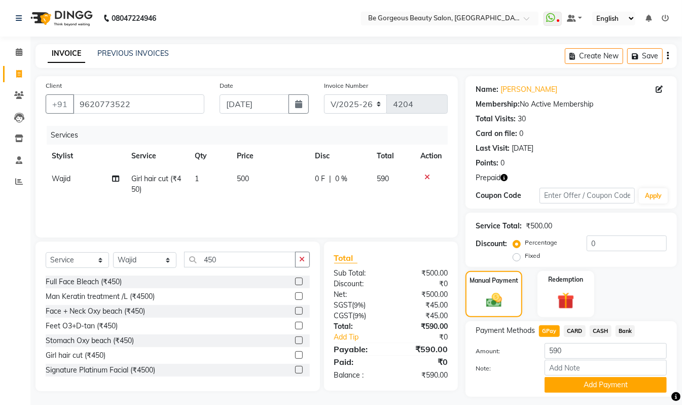
drag, startPoint x: 608, startPoint y: 383, endPoint x: 613, endPoint y: 382, distance: 5.1
click at [609, 383] on button "Add Payment" at bounding box center [606, 385] width 122 height 16
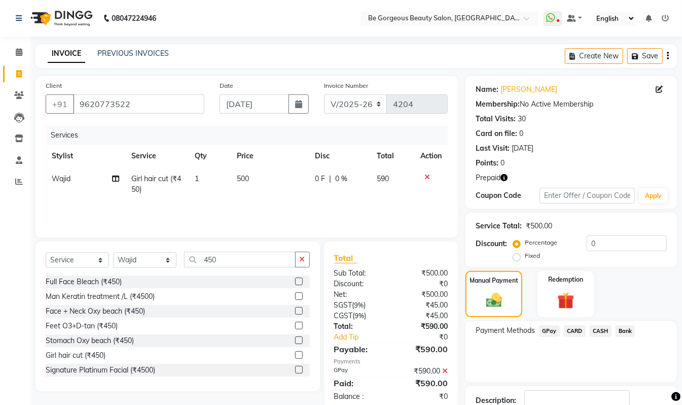
scroll to position [71, 0]
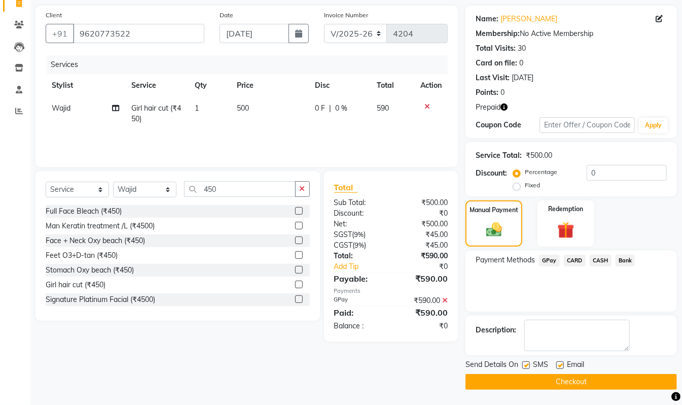
click at [666, 383] on button "Checkout" at bounding box center [572, 382] width 212 height 16
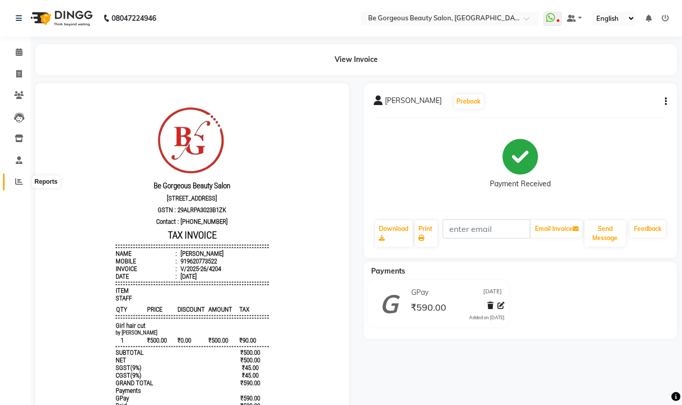
click at [13, 177] on span at bounding box center [19, 182] width 18 height 12
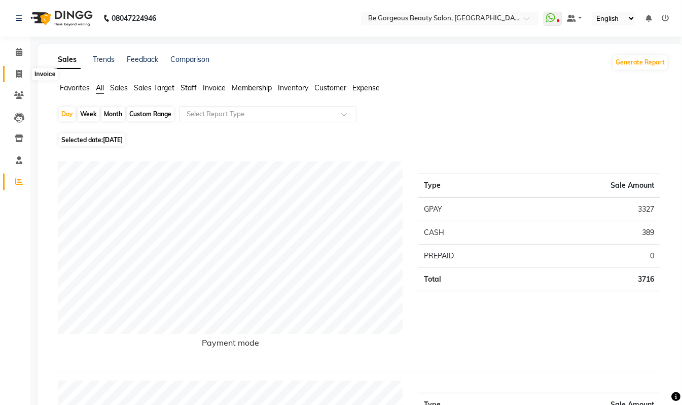
click at [16, 72] on icon at bounding box center [19, 74] width 6 height 8
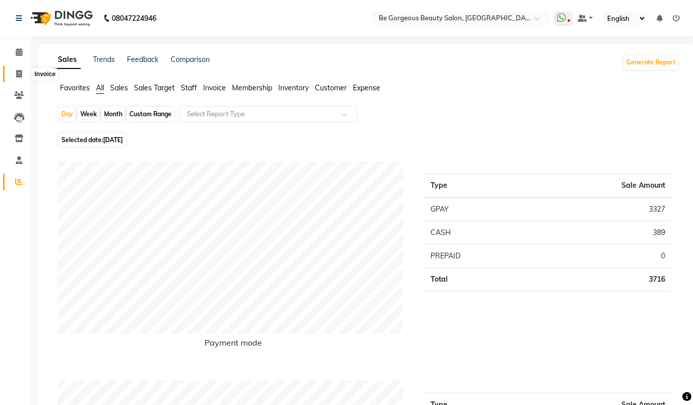
select select "5405"
select select "service"
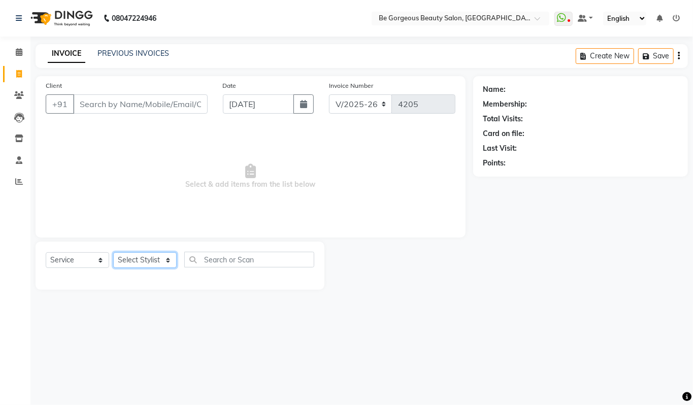
click at [157, 260] on select "Select Stylist [PERSON_NAME] lata Manager Munu [PERSON_NAME] [PERSON_NAME] [PER…" at bounding box center [144, 260] width 63 height 16
select select "36211"
click at [113, 252] on select "Select Stylist [PERSON_NAME] lata Manager Munu [PERSON_NAME] [PERSON_NAME] [PER…" at bounding box center [144, 260] width 63 height 16
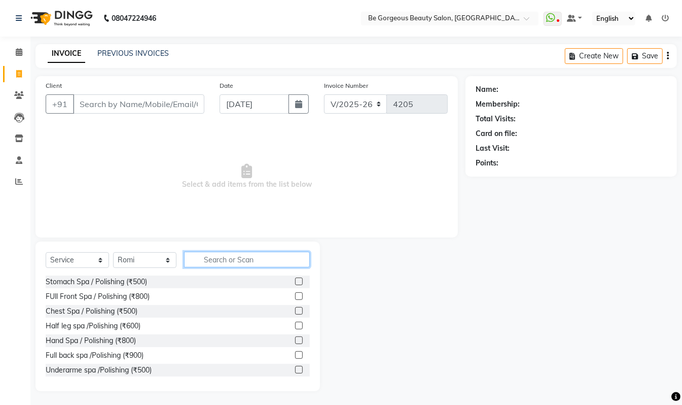
click at [239, 260] on input "text" at bounding box center [247, 260] width 126 height 16
type input "hair w"
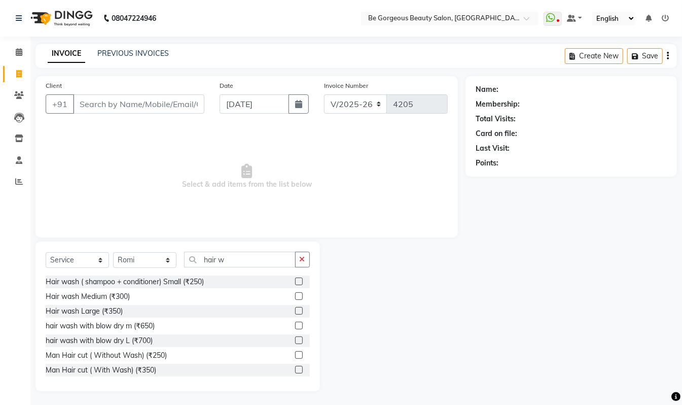
click at [295, 310] on label at bounding box center [299, 311] width 8 height 8
click at [295, 310] on input "checkbox" at bounding box center [298, 311] width 7 height 7
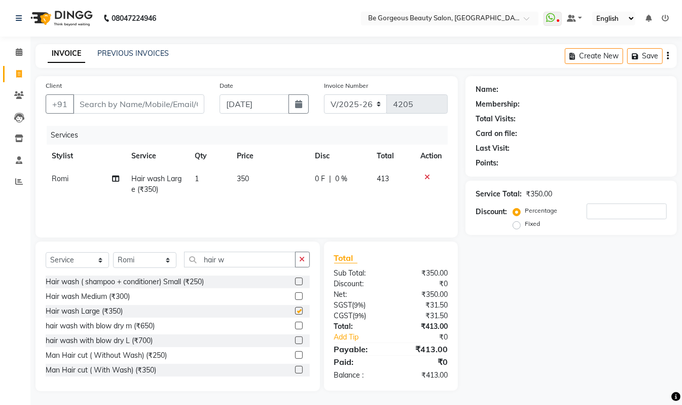
checkbox input "false"
click at [251, 179] on td "350" at bounding box center [270, 183] width 78 height 33
select select "36211"
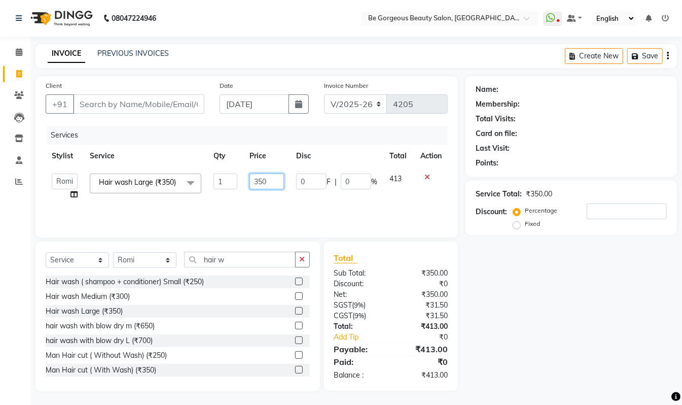
click at [273, 178] on input "350" at bounding box center [267, 182] width 35 height 16
type input "3"
type input "400"
click at [475, 284] on div "Name: Membership: Total Visits: Card on file: Last Visit: Points: Service Total…" at bounding box center [575, 233] width 219 height 315
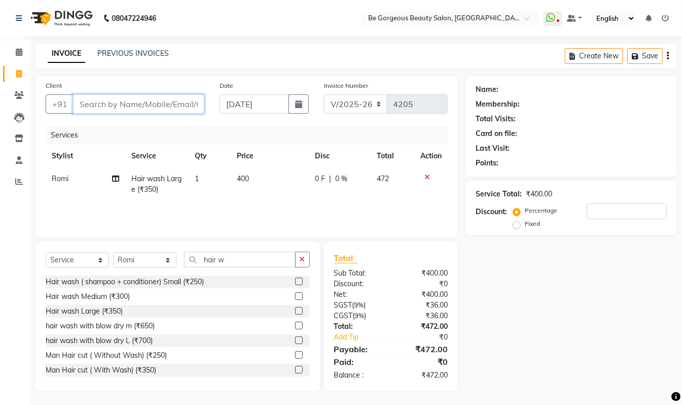
click at [115, 102] on input "Client" at bounding box center [138, 103] width 131 height 19
type input "8"
type input "0"
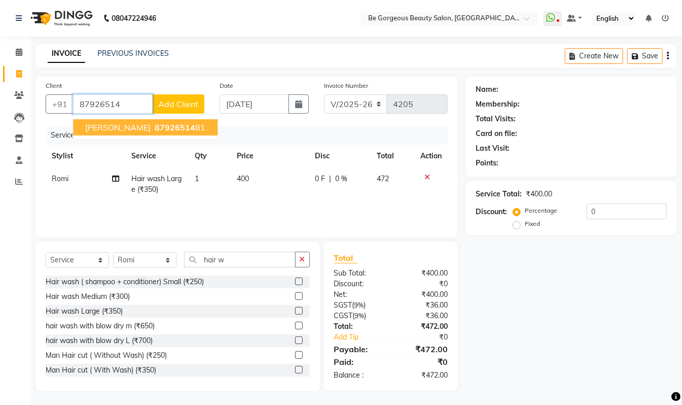
click at [167, 128] on button "[PERSON_NAME] 87926514 81" at bounding box center [145, 127] width 145 height 16
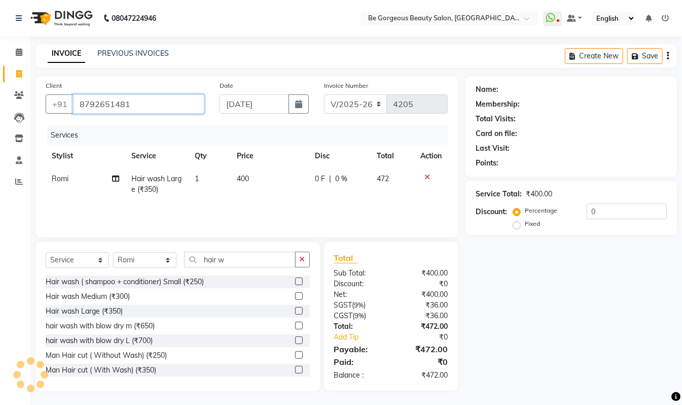
type input "8792651481"
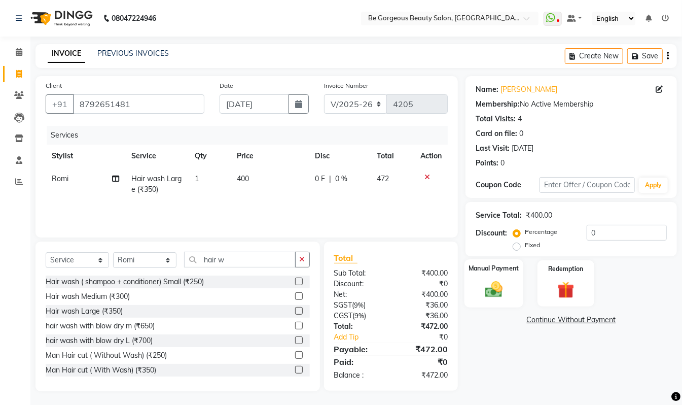
click at [496, 290] on img at bounding box center [494, 289] width 28 height 20
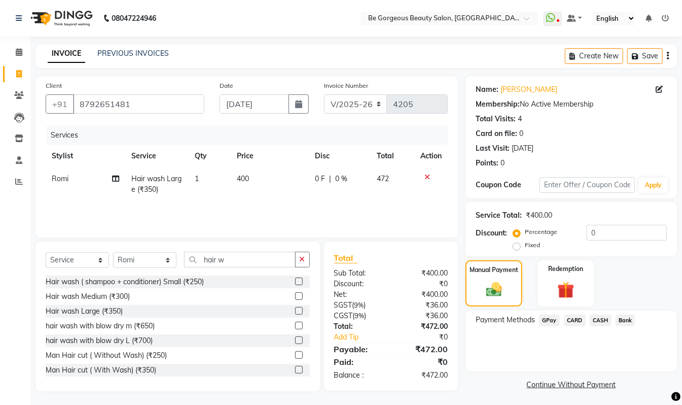
drag, startPoint x: 549, startPoint y: 318, endPoint x: 581, endPoint y: 320, distance: 32.5
click at [552, 319] on span "GPay" at bounding box center [549, 321] width 21 height 12
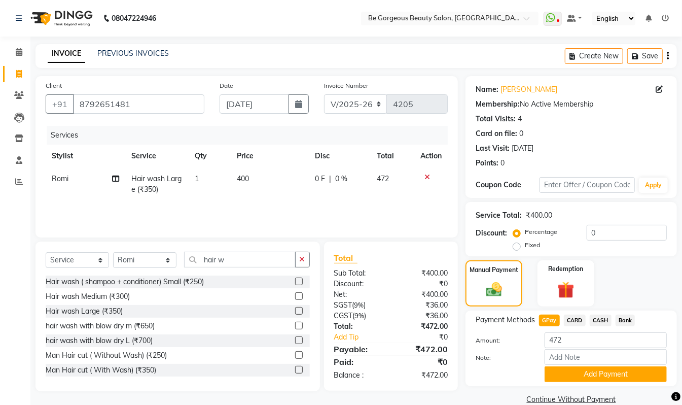
click at [574, 322] on span "CARD" at bounding box center [575, 321] width 22 height 12
click at [626, 377] on button "Add Payment" at bounding box center [606, 374] width 122 height 16
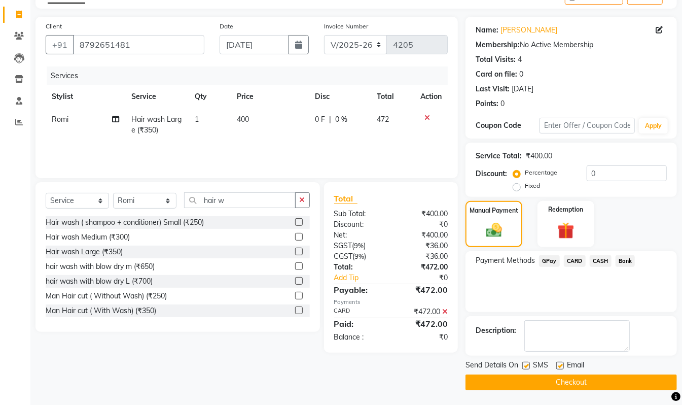
scroll to position [60, 0]
click at [645, 388] on button "Checkout" at bounding box center [572, 382] width 212 height 16
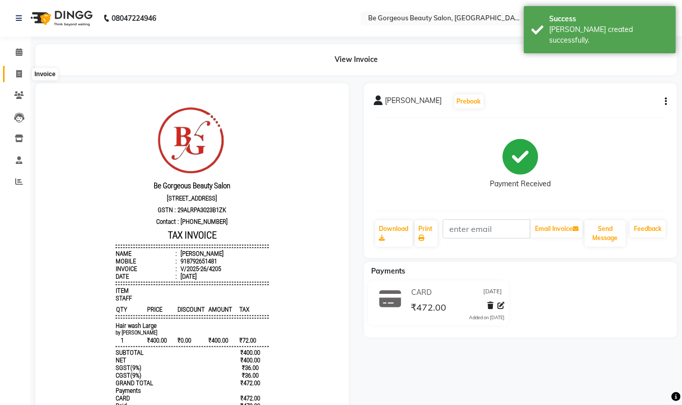
click at [20, 69] on span at bounding box center [19, 75] width 18 height 12
select select "5405"
select select "service"
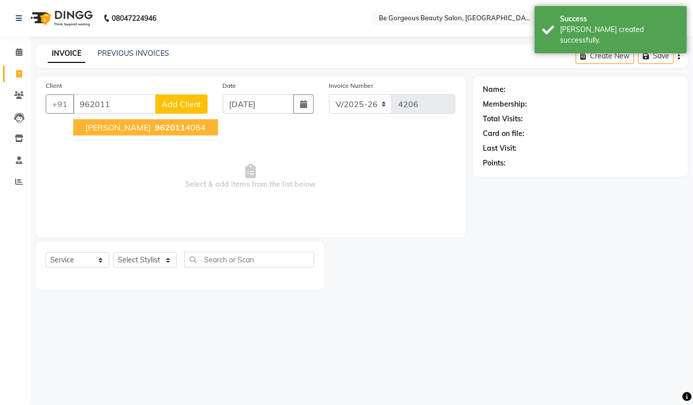
click at [155, 126] on span "962011" at bounding box center [170, 127] width 30 height 10
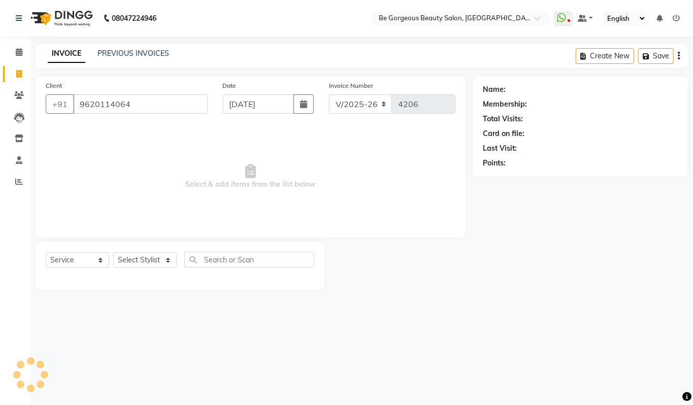
type input "9620114064"
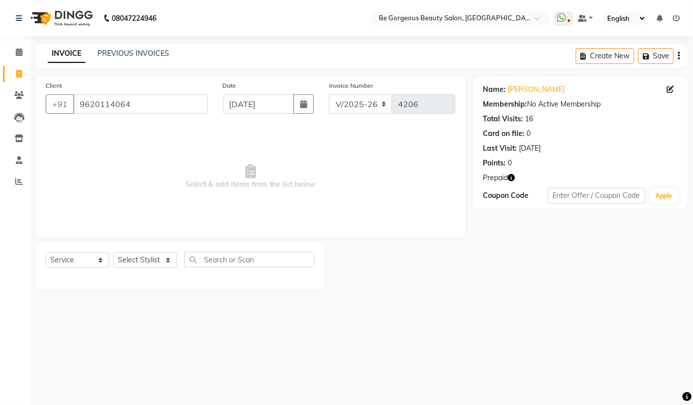
click at [512, 177] on icon "button" at bounding box center [511, 177] width 7 height 7
click at [135, 255] on select "Select Stylist [PERSON_NAME] lata Manager Munu [PERSON_NAME] [PERSON_NAME] [PER…" at bounding box center [144, 260] width 63 height 16
select select "37078"
click at [113, 252] on select "Select Stylist [PERSON_NAME] lata Manager Munu [PERSON_NAME] [PERSON_NAME] [PER…" at bounding box center [144, 260] width 63 height 16
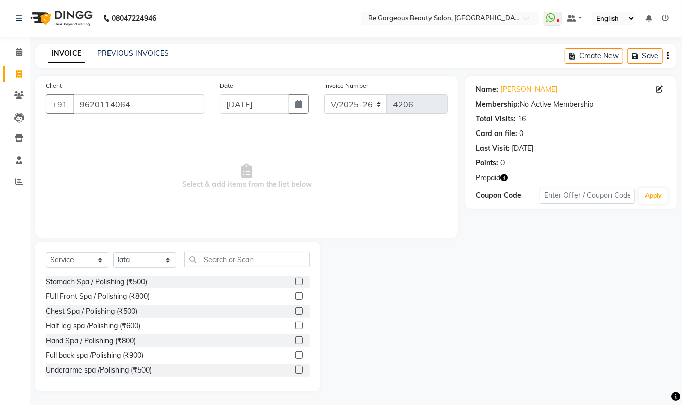
click at [230, 249] on div "Select Service Product Membership Package Voucher Prepaid Gift Card Select Styl…" at bounding box center [178, 317] width 285 height 150
click at [224, 258] on input "text" at bounding box center [247, 260] width 126 height 16
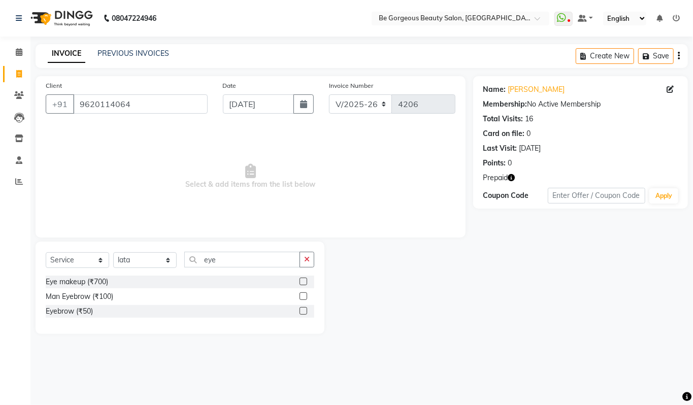
drag, startPoint x: 303, startPoint y: 309, endPoint x: 239, endPoint y: 268, distance: 75.3
click at [283, 298] on div "Eye makeup (₹700) Man Eyebrow (₹100) Eyebrow (₹50)" at bounding box center [180, 298] width 268 height 44
click at [232, 254] on input "eye" at bounding box center [242, 260] width 116 height 16
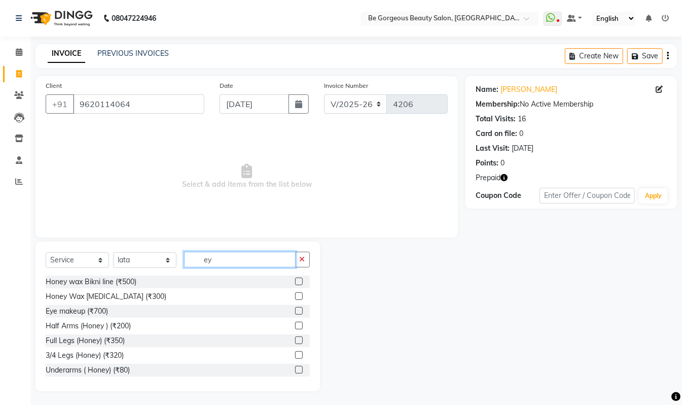
type input "e"
type input "eye"
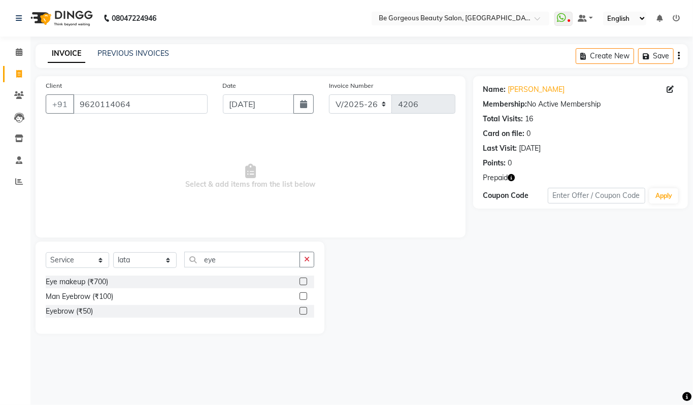
click at [305, 311] on label at bounding box center [303, 311] width 8 height 8
click at [305, 311] on input "checkbox" at bounding box center [302, 311] width 7 height 7
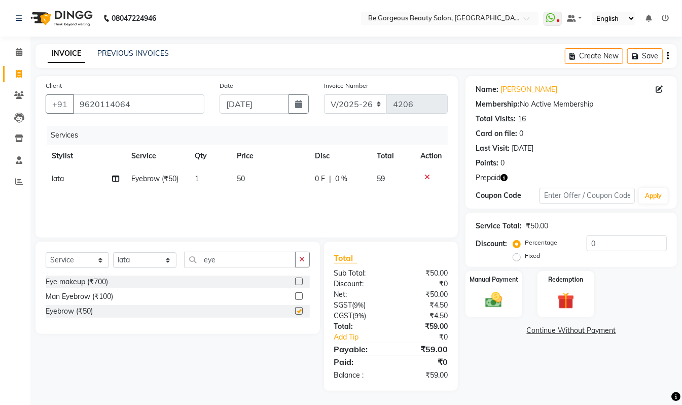
checkbox input "false"
click at [240, 261] on input "eye" at bounding box center [240, 260] width 112 height 16
type input "e"
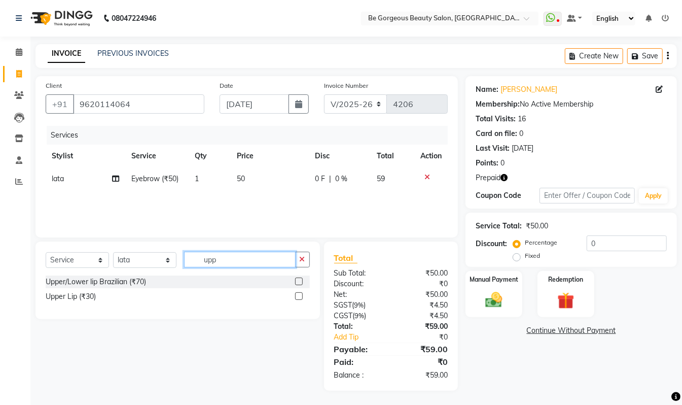
type input "upp"
click at [297, 280] on label at bounding box center [299, 282] width 8 height 8
click at [297, 280] on input "checkbox" at bounding box center [298, 282] width 7 height 7
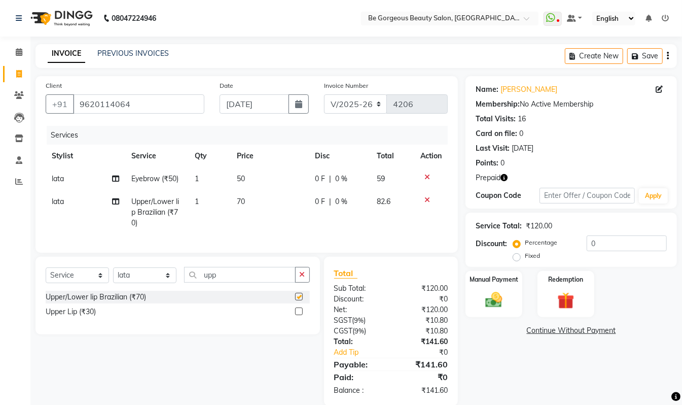
checkbox input "false"
drag, startPoint x: 557, startPoint y: 293, endPoint x: 563, endPoint y: 305, distance: 12.9
click at [557, 294] on img at bounding box center [566, 301] width 28 height 22
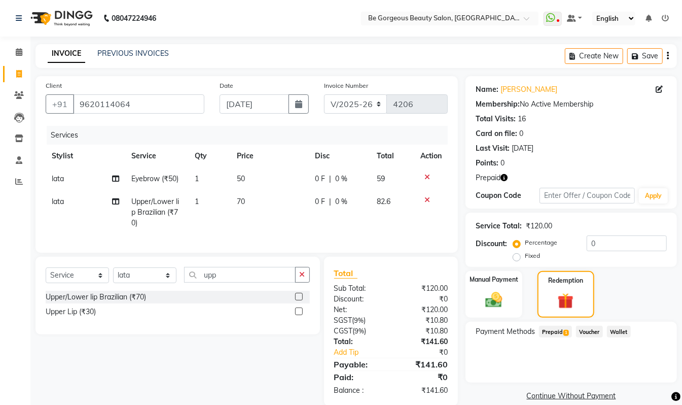
click at [559, 331] on span "Prepaid 1" at bounding box center [555, 332] width 33 height 12
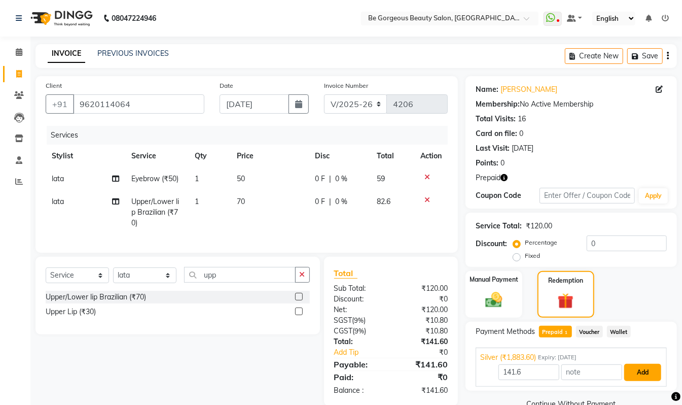
click at [641, 372] on button "Add" at bounding box center [643, 372] width 37 height 17
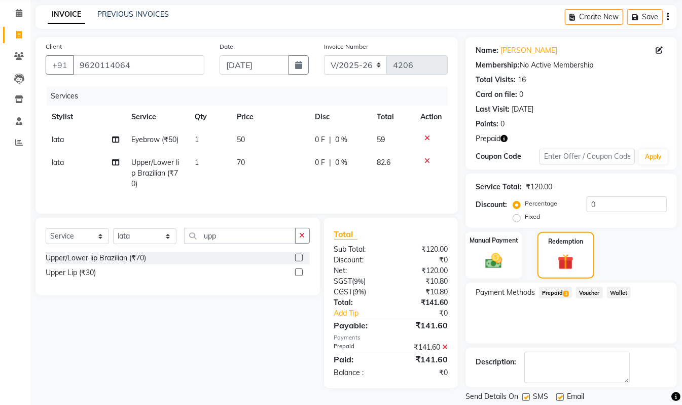
scroll to position [72, 0]
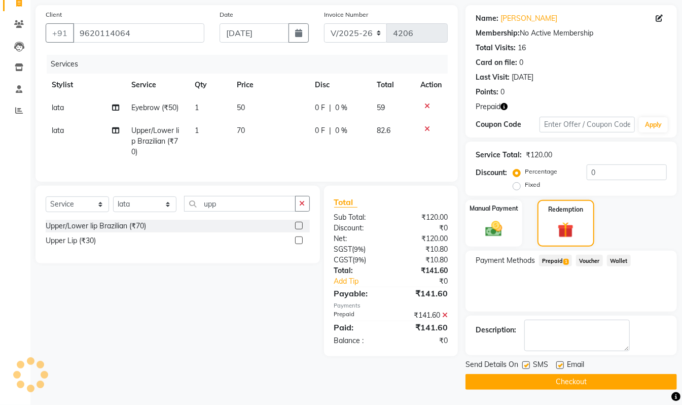
click at [666, 381] on button "Checkout" at bounding box center [572, 382] width 212 height 16
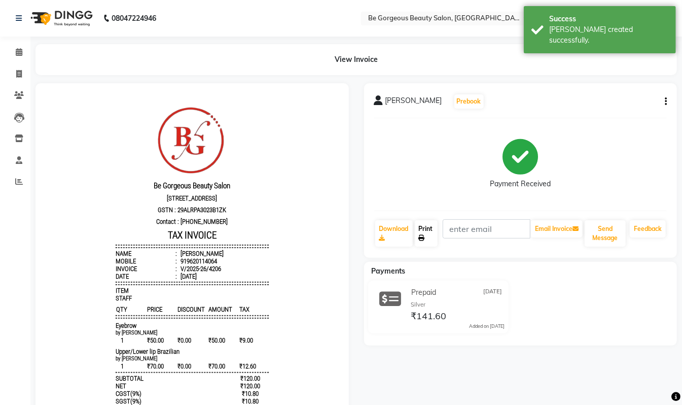
click at [428, 230] on link "Print" at bounding box center [426, 233] width 23 height 26
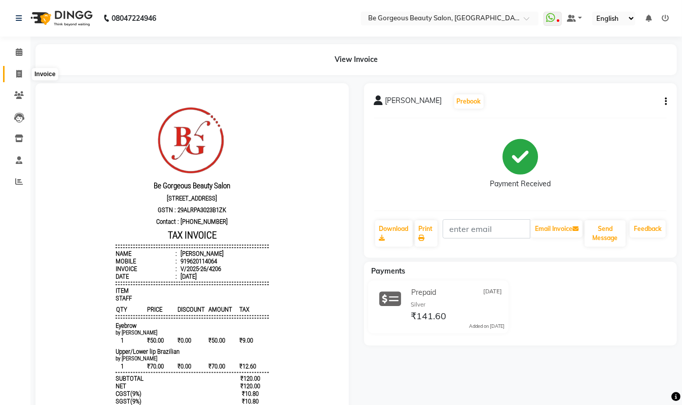
click at [16, 72] on icon at bounding box center [19, 74] width 6 height 8
select select "service"
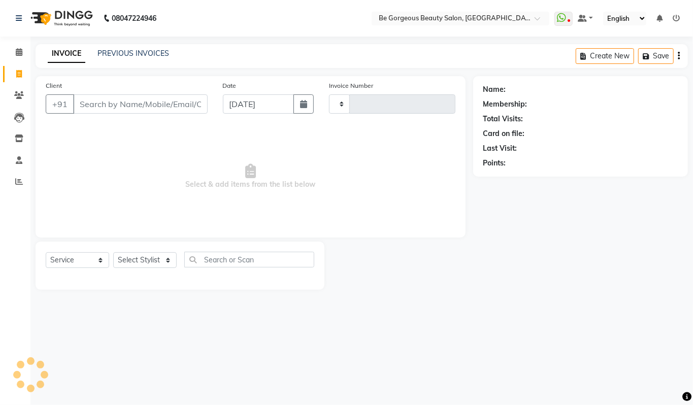
type input "4207"
select select "5405"
click at [136, 256] on select "Select Stylist [PERSON_NAME] lata Manager Munu [PERSON_NAME] [PERSON_NAME] [PER…" at bounding box center [144, 260] width 63 height 16
select select "36200"
click at [113, 252] on select "Select Stylist [PERSON_NAME] lata Manager Munu [PERSON_NAME] [PERSON_NAME] [PER…" at bounding box center [144, 260] width 63 height 16
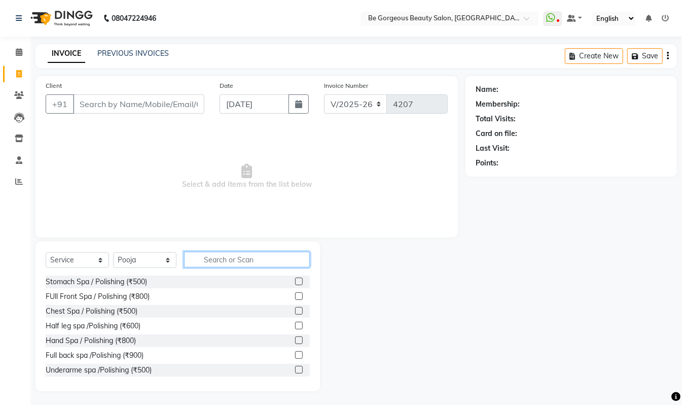
click at [212, 260] on input "text" at bounding box center [247, 260] width 126 height 16
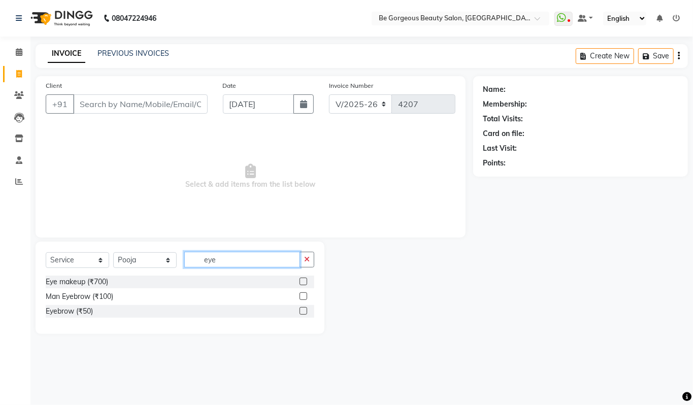
type input "eye"
click at [300, 307] on label at bounding box center [303, 311] width 8 height 8
click at [300, 308] on input "checkbox" at bounding box center [302, 311] width 7 height 7
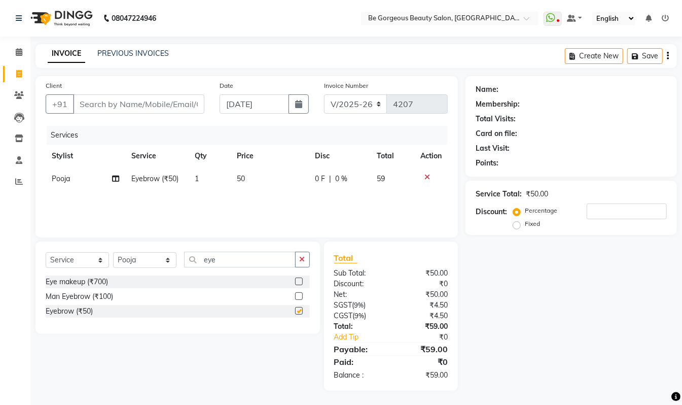
checkbox input "false"
click at [230, 260] on input "eye" at bounding box center [240, 260] width 112 height 16
type input "e"
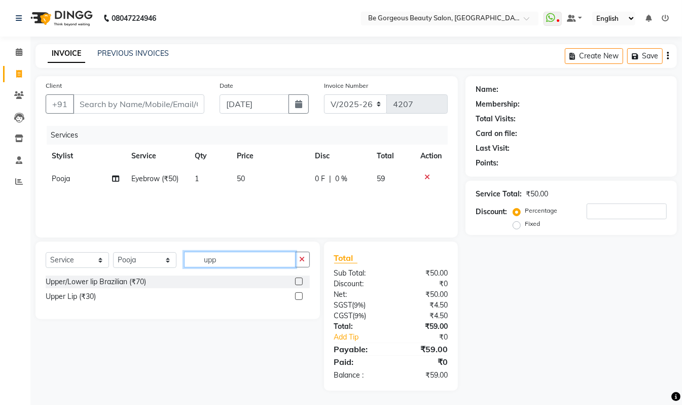
type input "upp"
click at [299, 293] on label at bounding box center [299, 296] width 8 height 8
click at [299, 293] on input "checkbox" at bounding box center [298, 296] width 7 height 7
checkbox input "false"
click at [240, 258] on input "upp" at bounding box center [240, 260] width 112 height 16
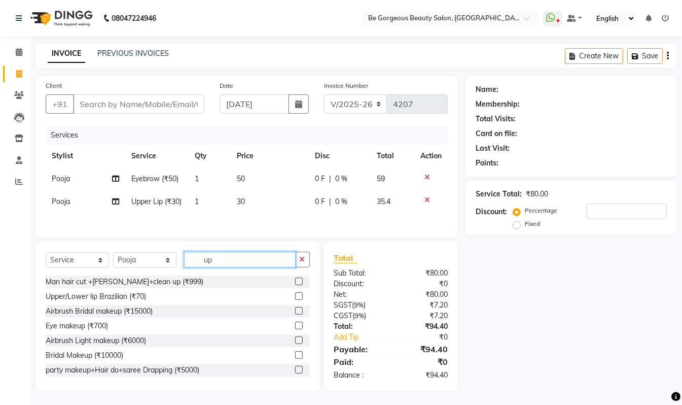
type input "u"
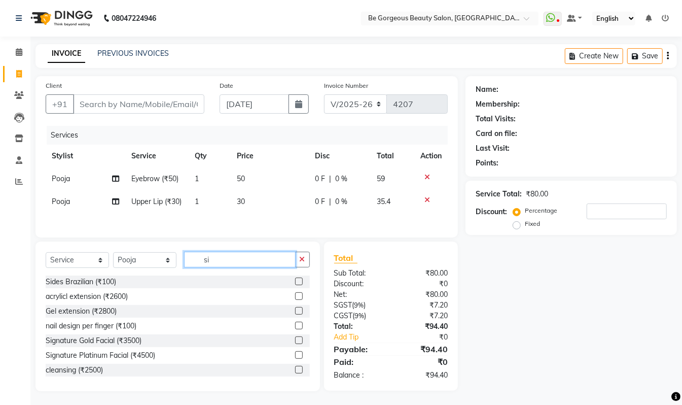
type input "s"
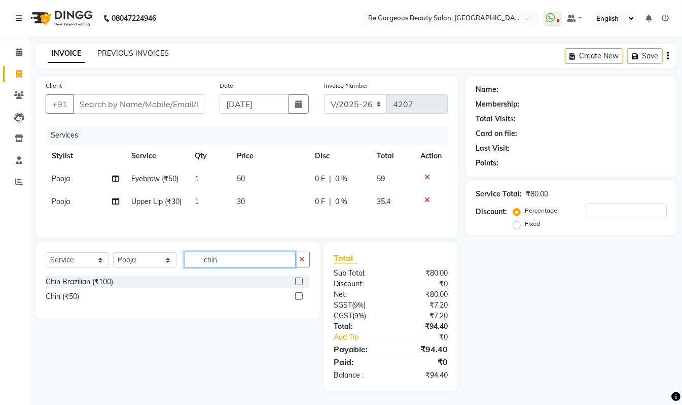
type input "chin"
click at [297, 297] on label at bounding box center [299, 296] width 8 height 8
click at [297, 297] on input "checkbox" at bounding box center [298, 296] width 7 height 7
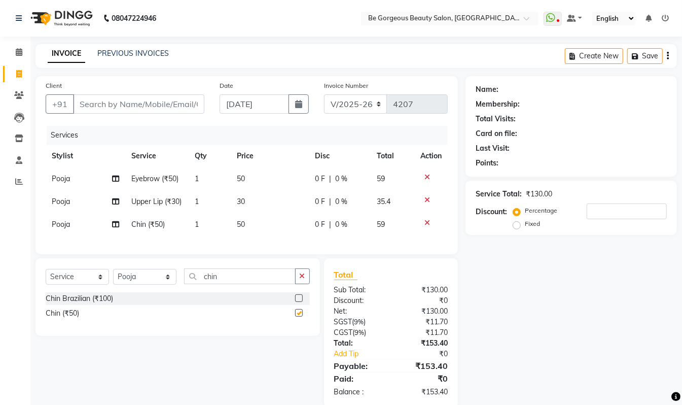
checkbox input "false"
click at [251, 284] on input "chin" at bounding box center [240, 276] width 112 height 16
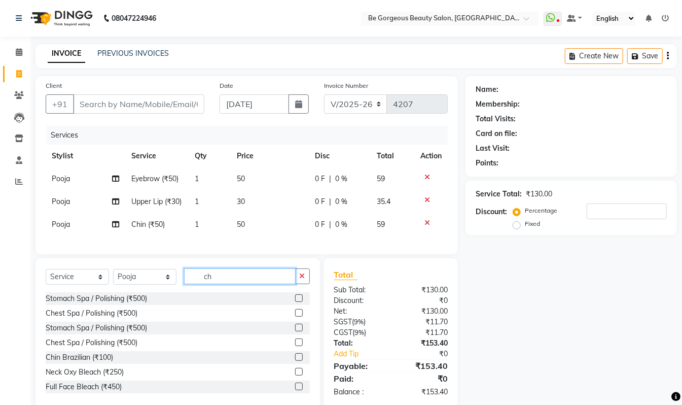
type input "c"
type input "l"
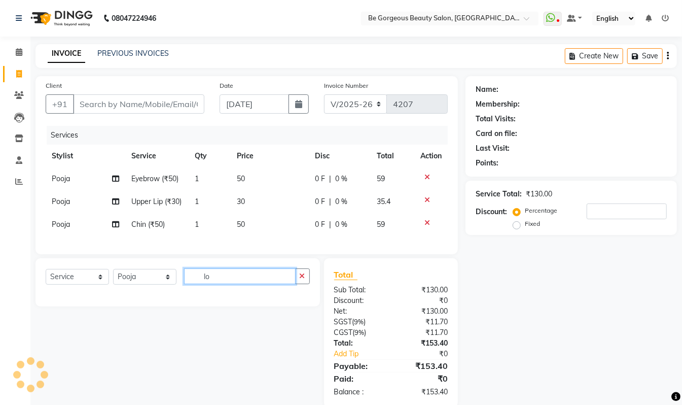
type input "l"
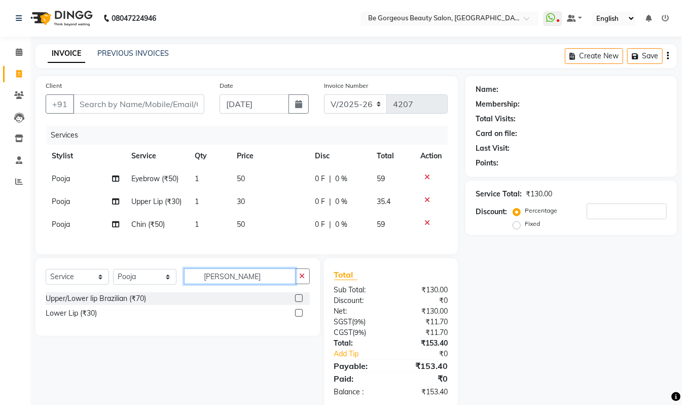
type input "[PERSON_NAME]"
click at [298, 317] on label at bounding box center [299, 313] width 8 height 8
click at [298, 317] on input "checkbox" at bounding box center [298, 313] width 7 height 7
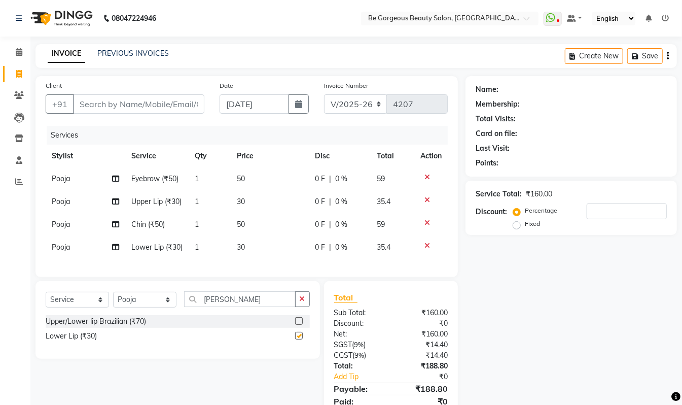
checkbox input "false"
click at [246, 307] on input "[PERSON_NAME]" at bounding box center [240, 299] width 112 height 16
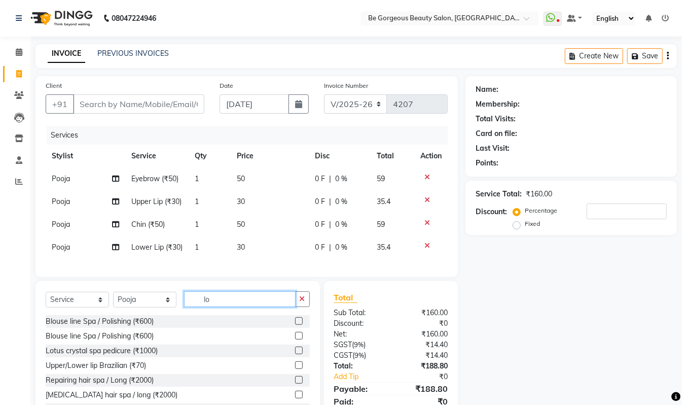
type input "l"
type input "si"
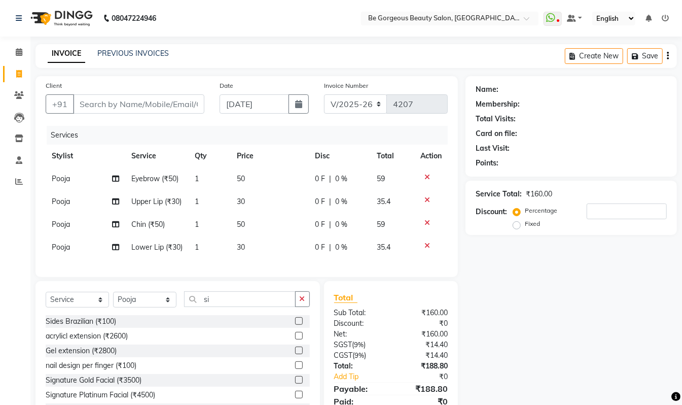
click at [295, 325] on label at bounding box center [299, 321] width 8 height 8
click at [295, 325] on input "checkbox" at bounding box center [298, 321] width 7 height 7
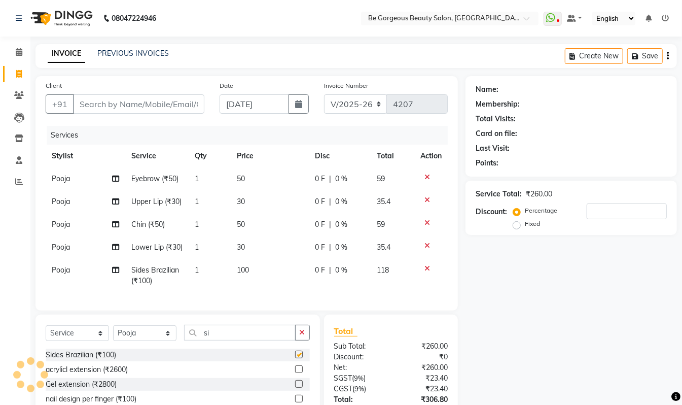
checkbox input "false"
click at [234, 340] on input "si" at bounding box center [240, 333] width 112 height 16
type input "s"
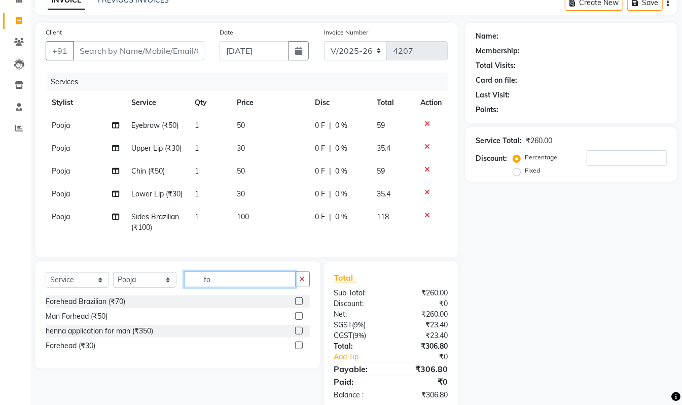
scroll to position [94, 0]
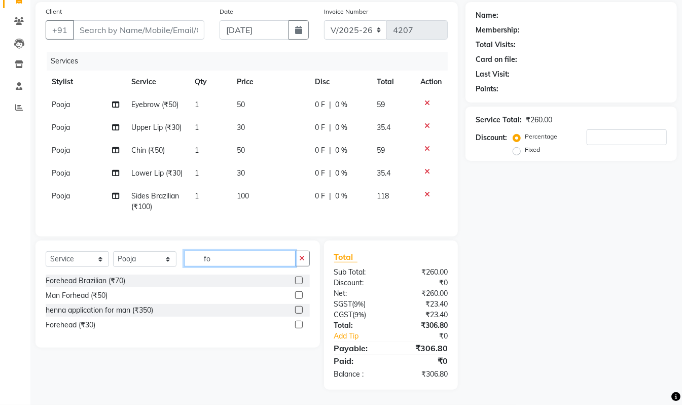
type input "fo"
click at [299, 324] on label at bounding box center [299, 325] width 8 height 8
click at [299, 324] on input "checkbox" at bounding box center [298, 325] width 7 height 7
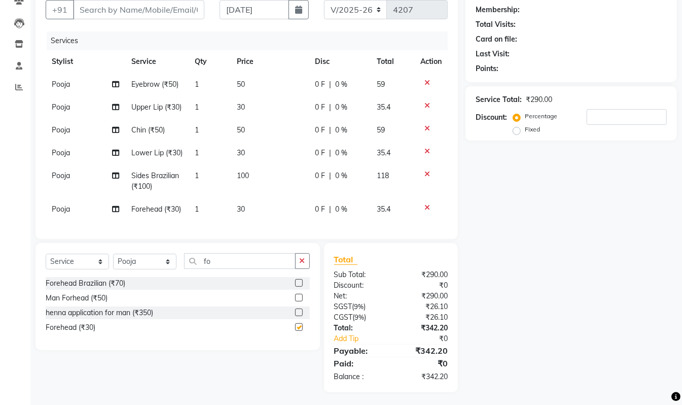
checkbox input "false"
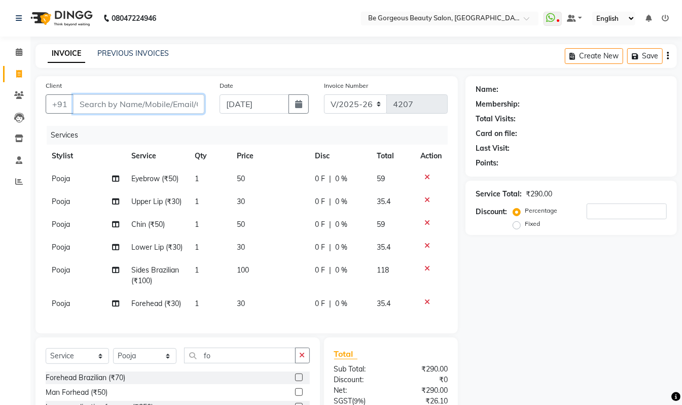
click at [136, 100] on input "Client" at bounding box center [138, 103] width 131 height 19
type input "9"
type input "0"
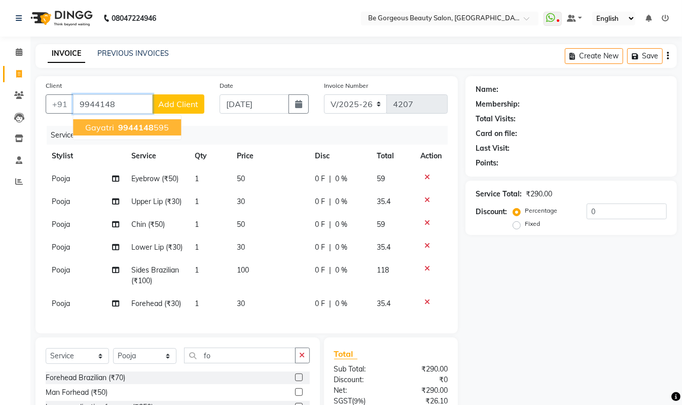
click at [151, 126] on ngb-highlight "9944148 595" at bounding box center [142, 127] width 53 height 10
type input "9944148595"
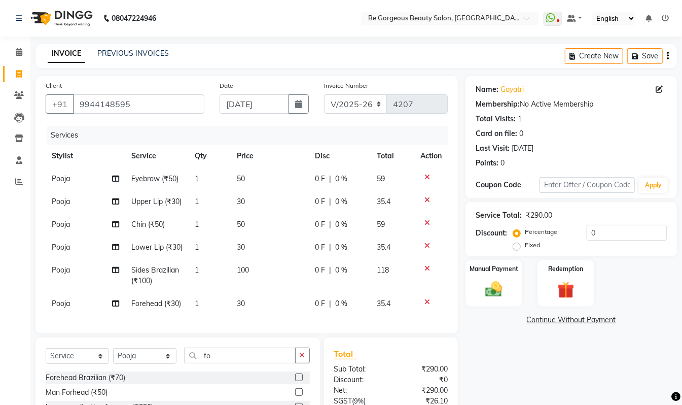
scroll to position [118, 0]
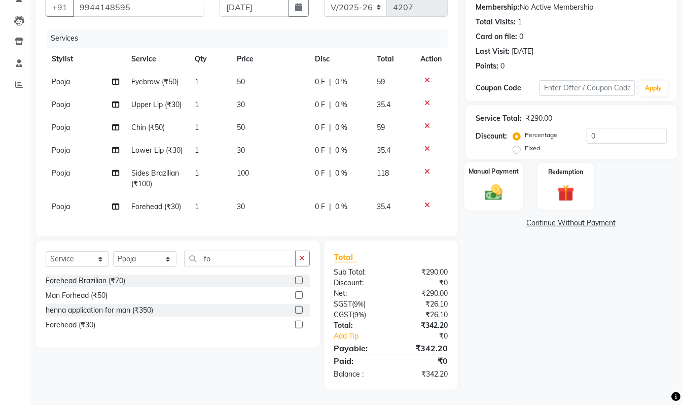
click at [509, 169] on div "Manual Payment" at bounding box center [494, 186] width 59 height 48
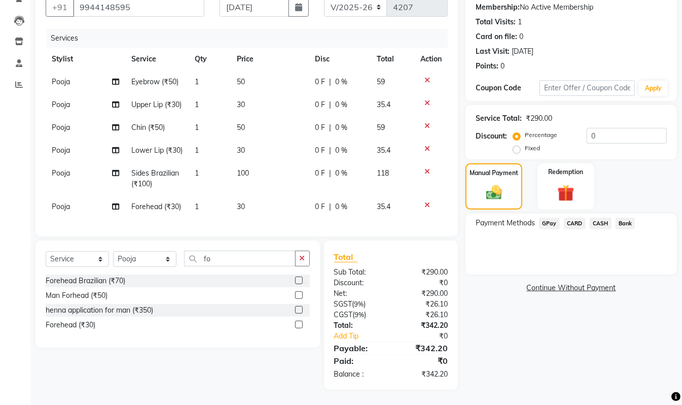
click at [601, 218] on span "CASH" at bounding box center [601, 224] width 22 height 12
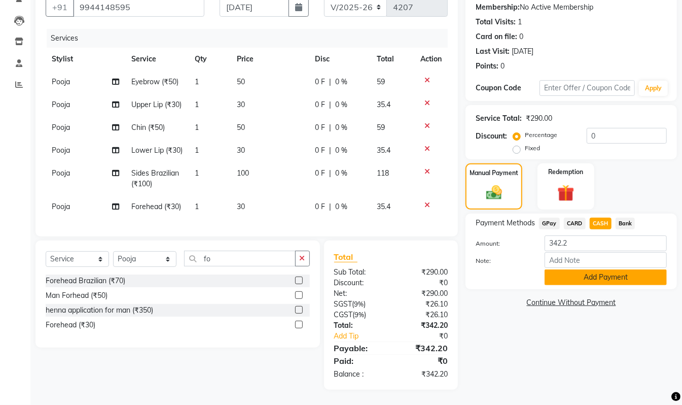
click at [621, 269] on button "Add Payment" at bounding box center [606, 277] width 122 height 16
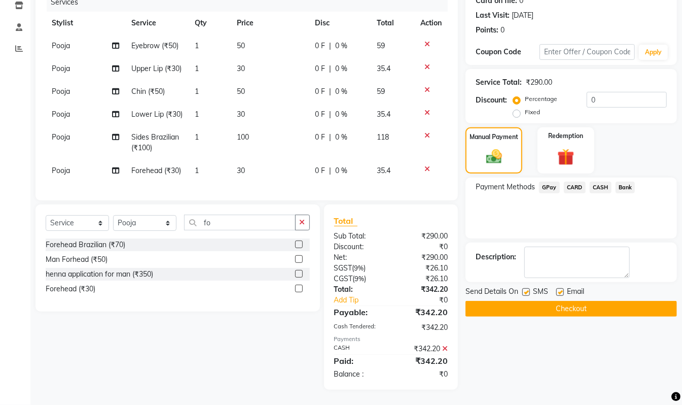
scroll to position [153, 0]
click at [607, 301] on button "Checkout" at bounding box center [572, 309] width 212 height 16
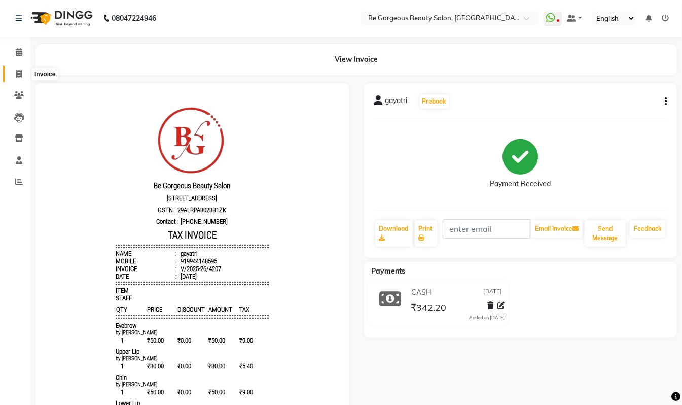
click at [19, 76] on icon at bounding box center [19, 74] width 6 height 8
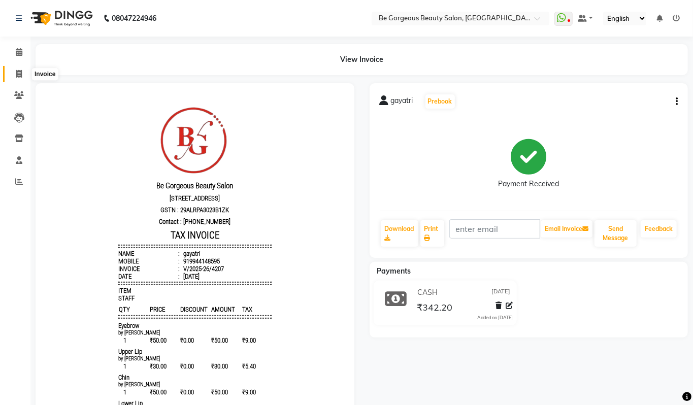
select select "service"
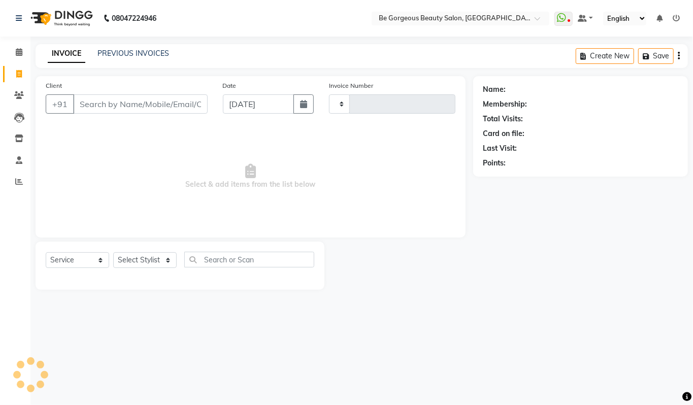
type input "4208"
select select "5405"
click at [149, 264] on select "Select Stylist [PERSON_NAME] lata Manager Munu [PERSON_NAME] [PERSON_NAME] [PER…" at bounding box center [144, 260] width 63 height 16
select select "47241"
click at [113, 252] on select "Select Stylist [PERSON_NAME] lata Manager Munu [PERSON_NAME] [PERSON_NAME] [PER…" at bounding box center [144, 260] width 63 height 16
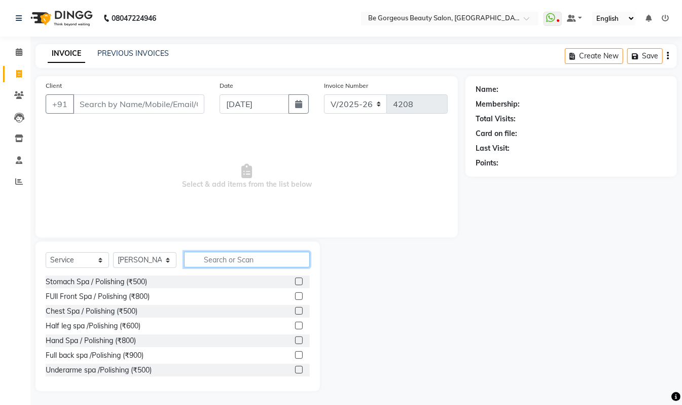
click at [222, 258] on input "text" at bounding box center [247, 260] width 126 height 16
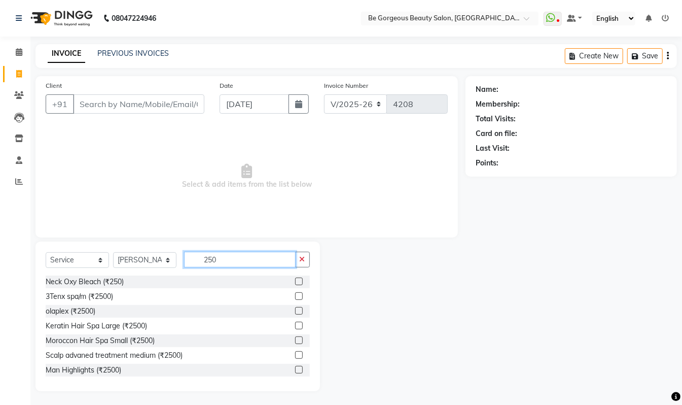
scroll to position [88, 0]
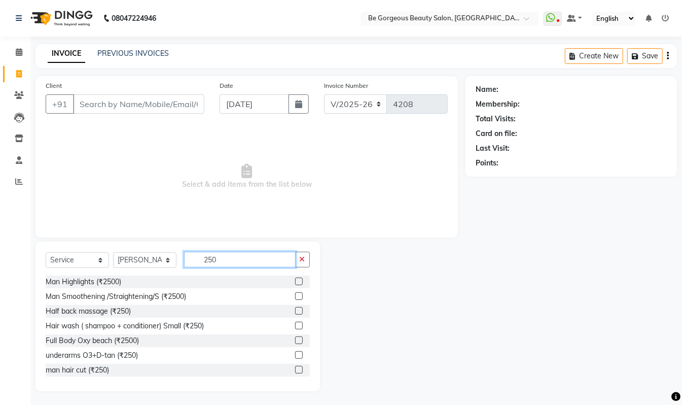
type input "250"
click at [295, 368] on label at bounding box center [299, 370] width 8 height 8
click at [295, 368] on input "checkbox" at bounding box center [298, 370] width 7 height 7
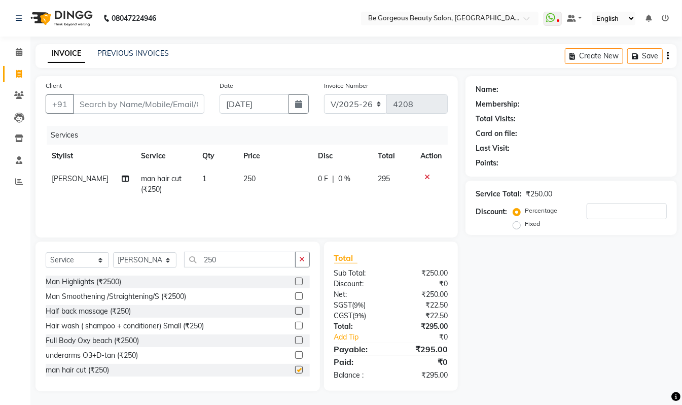
checkbox input "false"
click at [227, 256] on input "250" at bounding box center [240, 260] width 112 height 16
type input "2"
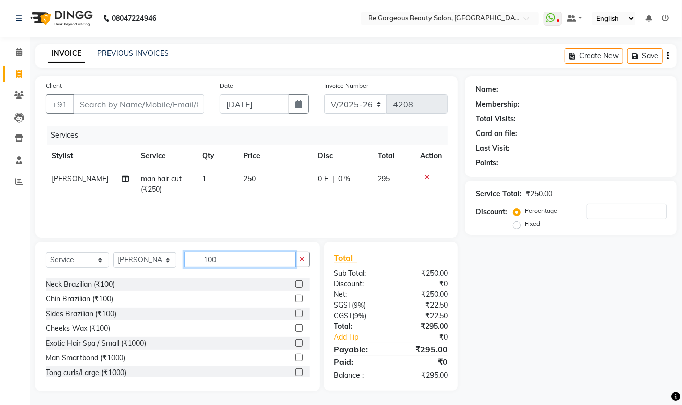
scroll to position [0, 0]
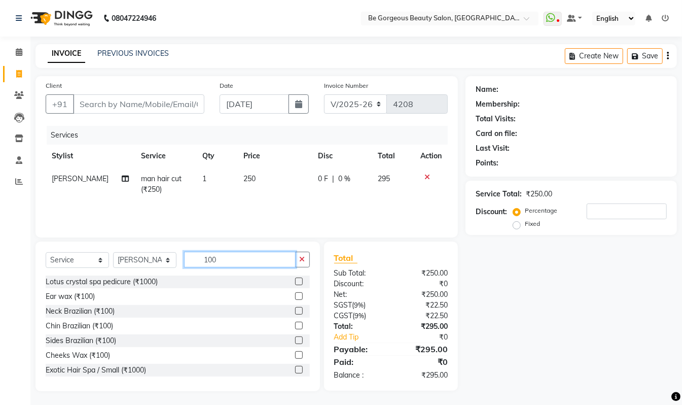
drag, startPoint x: 244, startPoint y: 262, endPoint x: 236, endPoint y: 262, distance: 7.6
click at [239, 262] on input "100" at bounding box center [240, 260] width 112 height 16
type input "1"
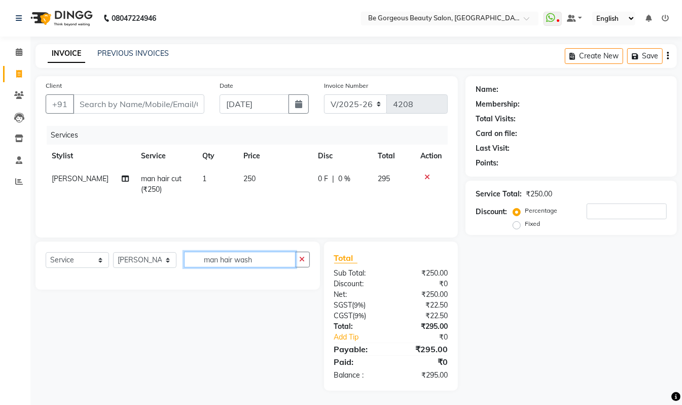
click at [269, 257] on input "man hair wash" at bounding box center [240, 260] width 112 height 16
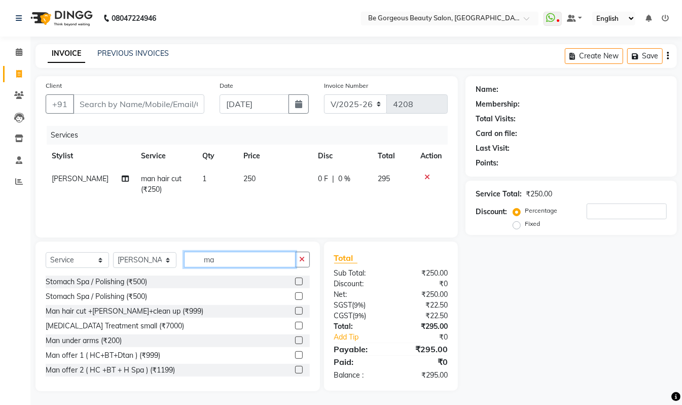
type input "m"
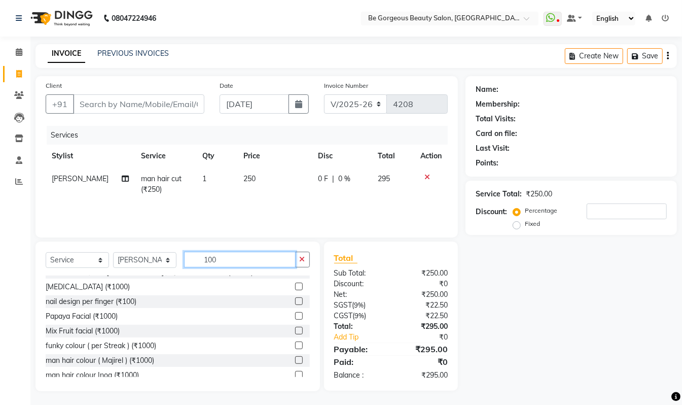
scroll to position [199, 0]
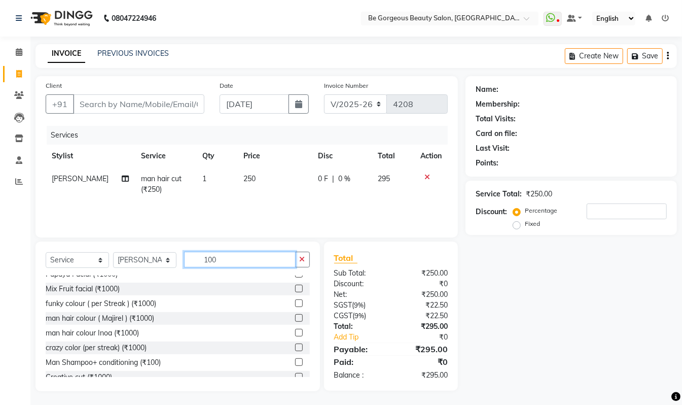
type input "100"
click at [295, 362] on label at bounding box center [299, 362] width 8 height 8
click at [295, 362] on input "checkbox" at bounding box center [298, 362] width 7 height 7
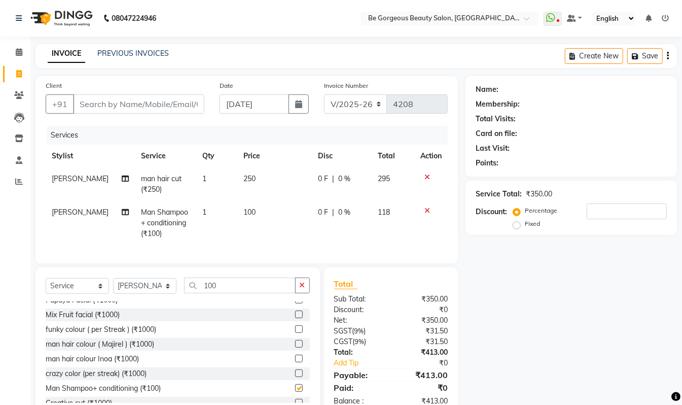
checkbox input "false"
click at [104, 107] on input "Client" at bounding box center [138, 103] width 131 height 19
type input "9"
type input "0"
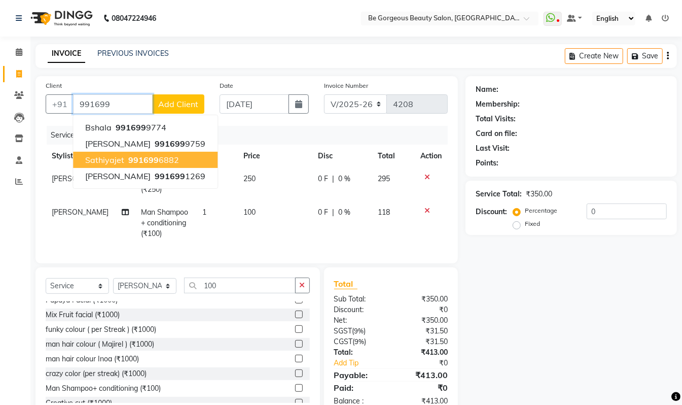
click at [145, 155] on span "991699" at bounding box center [143, 160] width 30 height 10
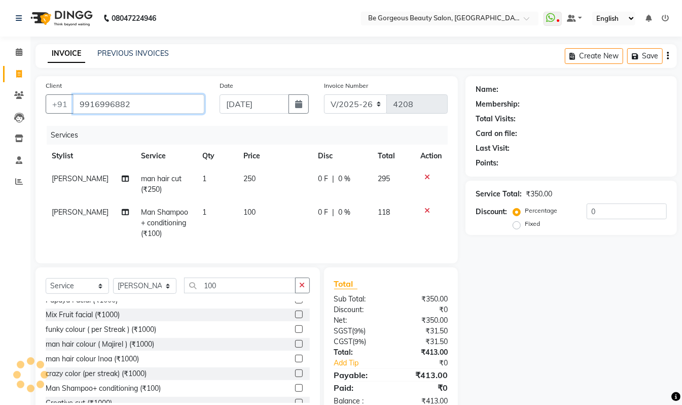
type input "9916996882"
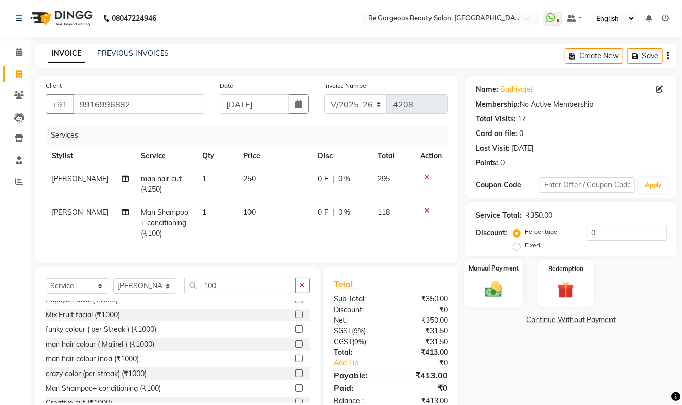
click at [488, 292] on img at bounding box center [494, 289] width 28 height 20
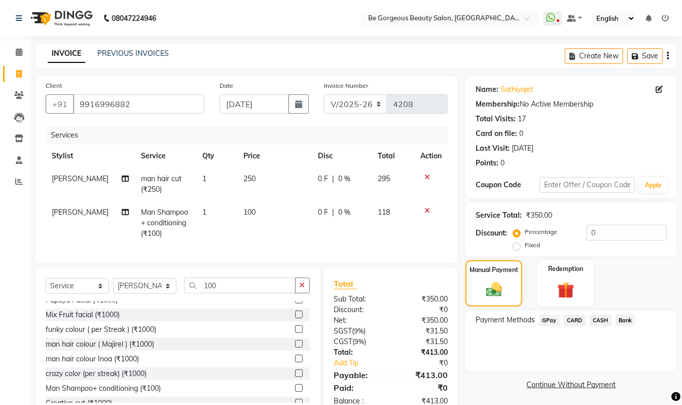
drag, startPoint x: 552, startPoint y: 321, endPoint x: 609, endPoint y: 329, distance: 57.9
click at [553, 321] on span "GPay" at bounding box center [549, 321] width 21 height 12
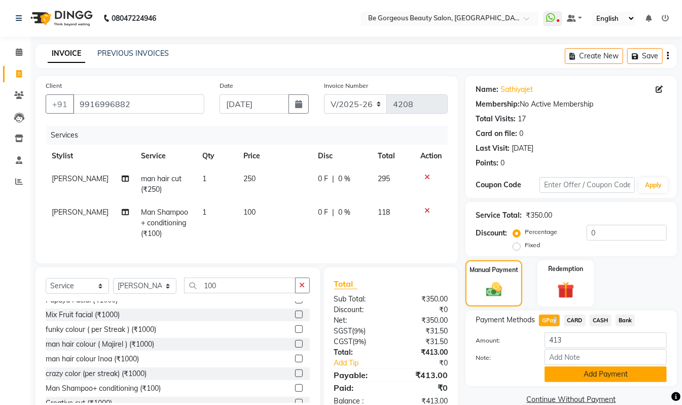
click at [630, 379] on button "Add Payment" at bounding box center [606, 374] width 122 height 16
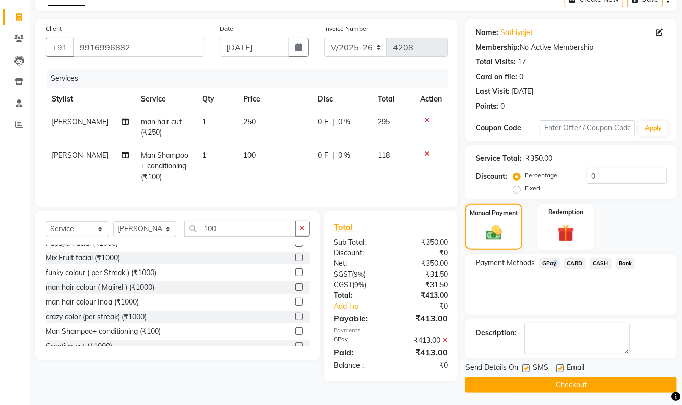
scroll to position [60, 0]
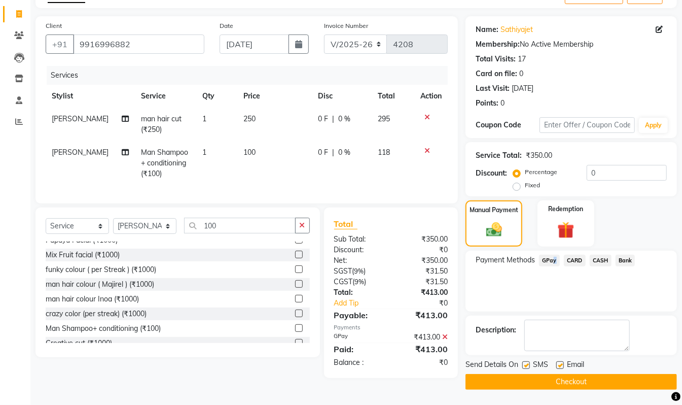
click at [597, 376] on button "Checkout" at bounding box center [572, 382] width 212 height 16
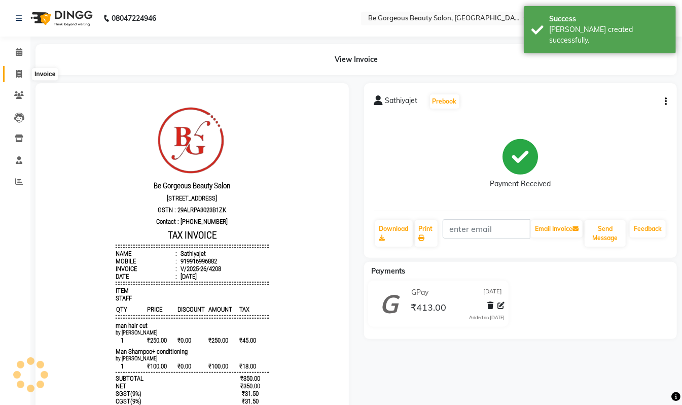
click at [16, 74] on icon at bounding box center [19, 74] width 6 height 8
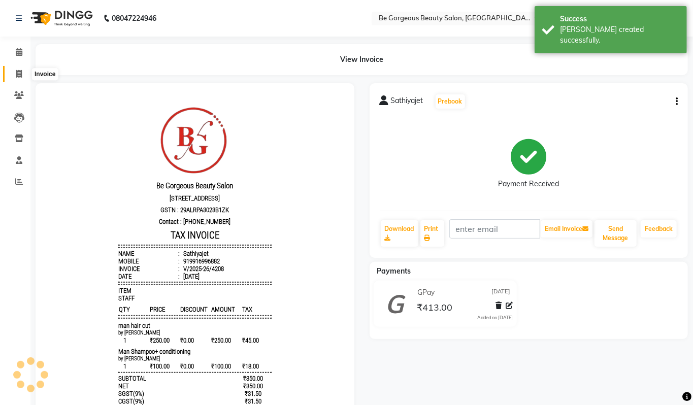
select select "5405"
select select "service"
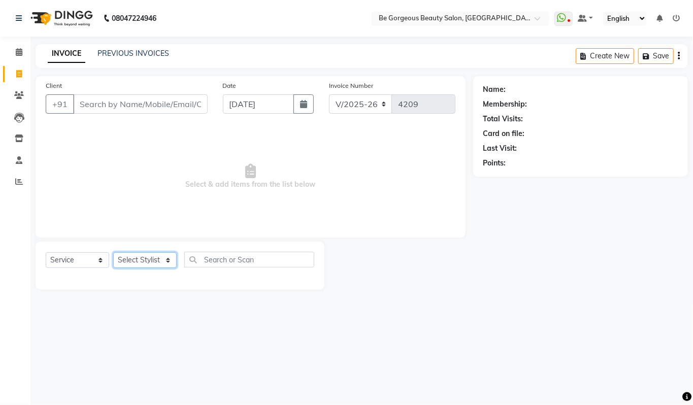
click at [141, 262] on select "Select Stylist [PERSON_NAME] lata Manager Munu [PERSON_NAME] [PERSON_NAME] [PER…" at bounding box center [144, 260] width 63 height 16
select select "36211"
click at [113, 252] on select "Select Stylist [PERSON_NAME] lata Manager Munu [PERSON_NAME] [PERSON_NAME] [PER…" at bounding box center [144, 260] width 63 height 16
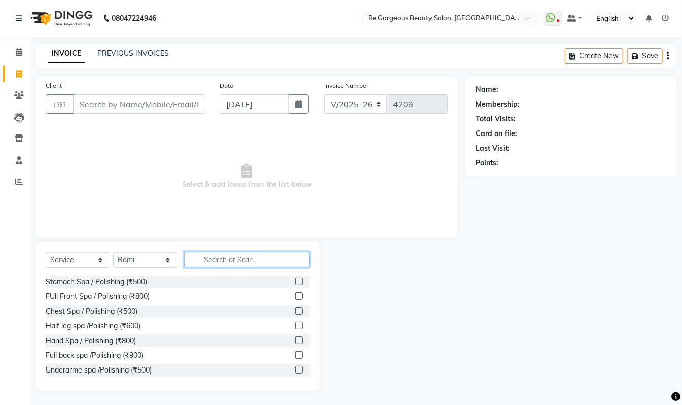
click at [206, 260] on input "text" at bounding box center [247, 260] width 126 height 16
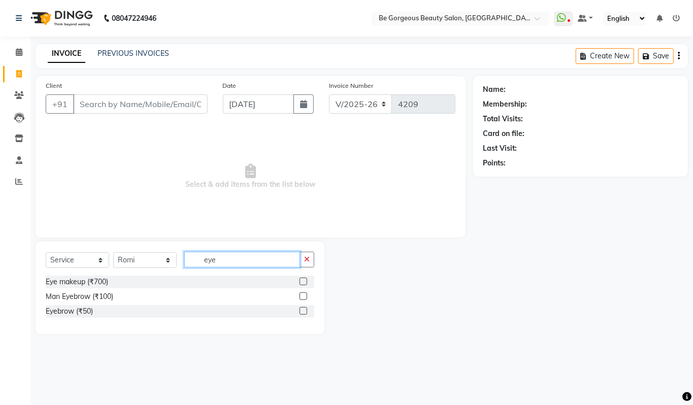
type input "eye"
click at [303, 312] on label at bounding box center [303, 311] width 8 height 8
click at [303, 312] on input "checkbox" at bounding box center [302, 311] width 7 height 7
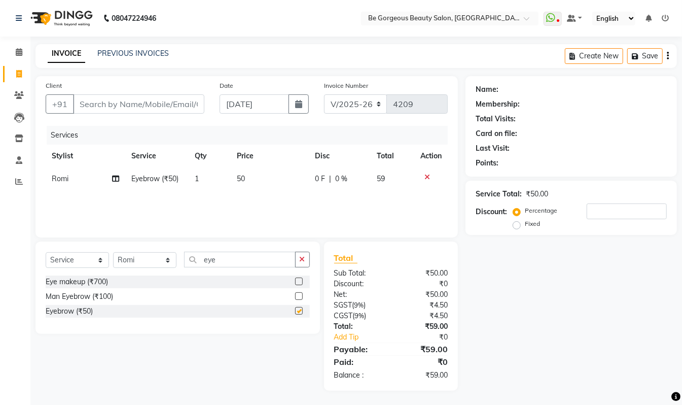
checkbox input "false"
click at [305, 260] on button "button" at bounding box center [302, 260] width 15 height 16
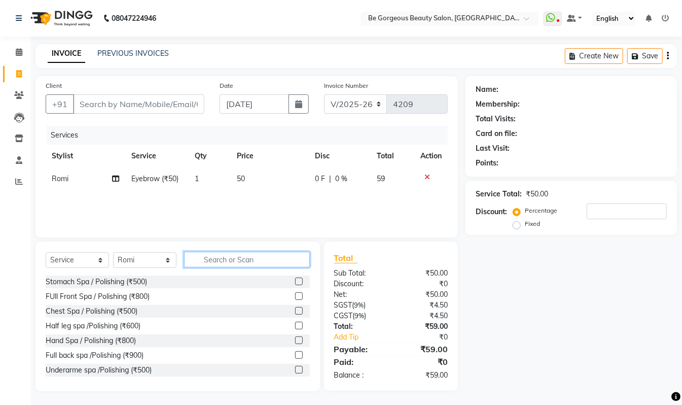
click at [299, 260] on input "text" at bounding box center [247, 260] width 126 height 16
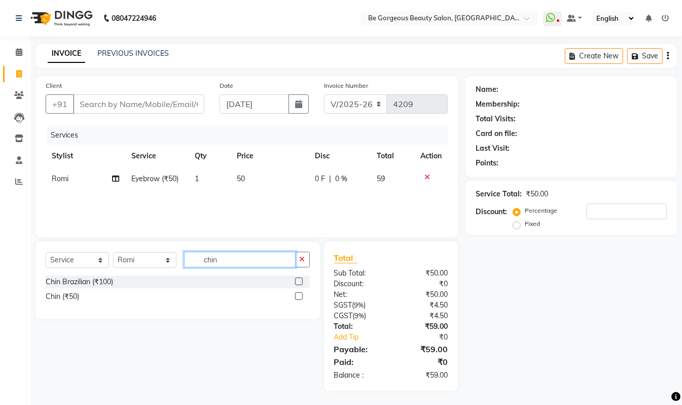
type input "chin"
click at [297, 298] on label at bounding box center [299, 296] width 8 height 8
click at [297, 298] on input "checkbox" at bounding box center [298, 296] width 7 height 7
checkbox input "false"
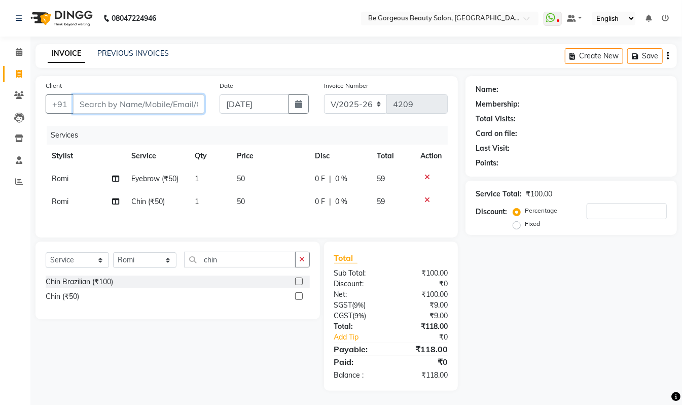
click at [177, 102] on input "Client" at bounding box center [138, 103] width 131 height 19
click at [126, 105] on input "Client" at bounding box center [138, 103] width 131 height 19
type input "9"
type input "0"
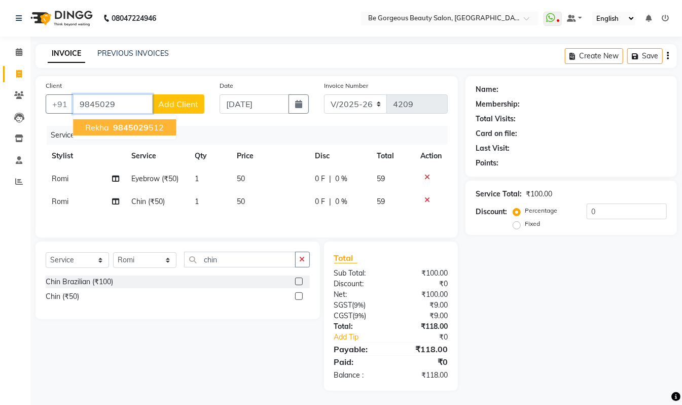
click at [155, 128] on ngb-highlight "9845029 512" at bounding box center [137, 127] width 53 height 10
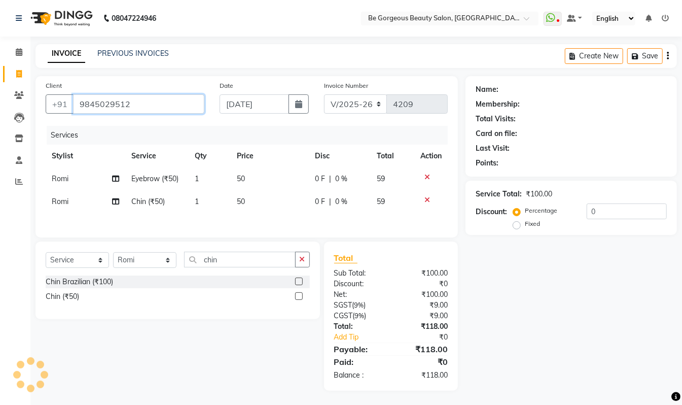
type input "9845029512"
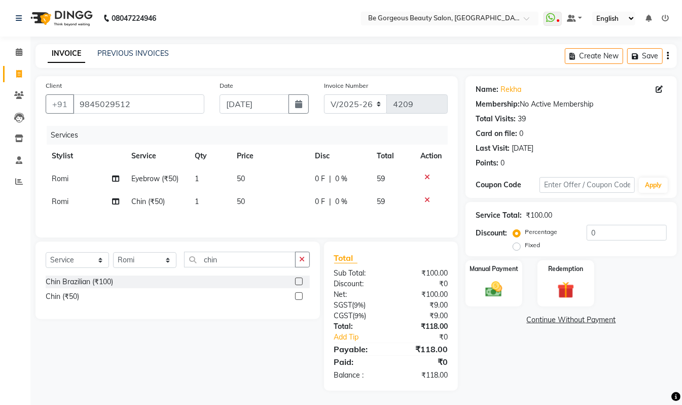
click at [428, 197] on icon at bounding box center [428, 199] width 6 height 7
click at [502, 285] on img at bounding box center [494, 289] width 28 height 20
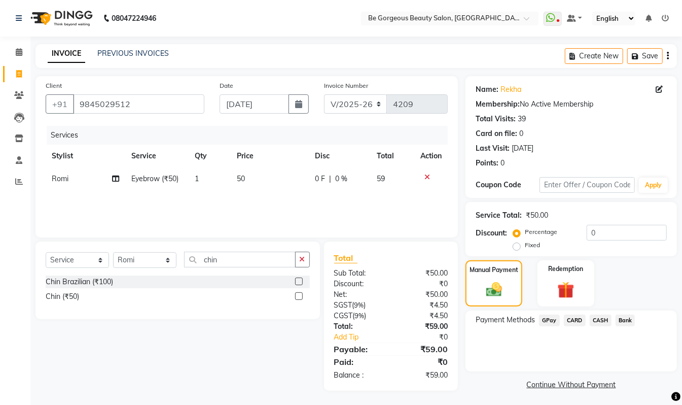
click at [544, 319] on span "GPay" at bounding box center [549, 321] width 21 height 12
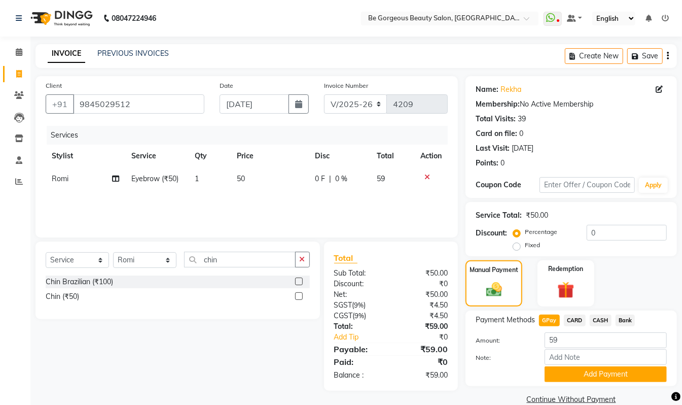
scroll to position [17, 0]
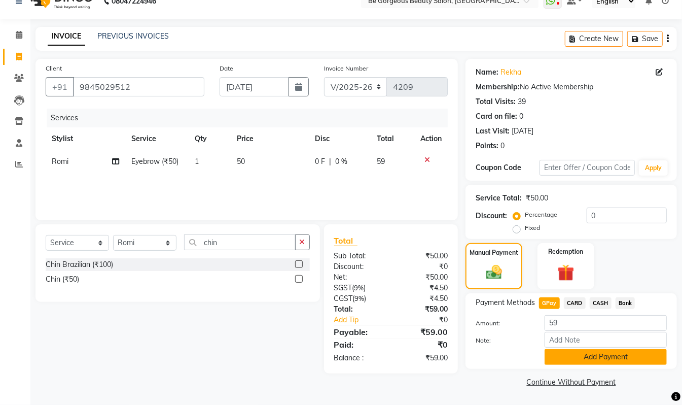
click at [580, 359] on button "Add Payment" at bounding box center [606, 357] width 122 height 16
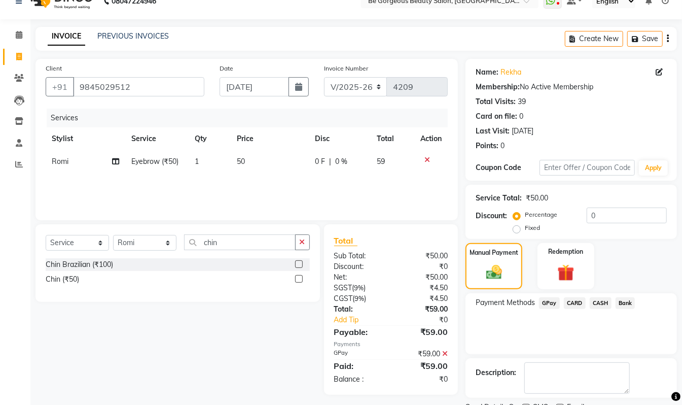
scroll to position [60, 0]
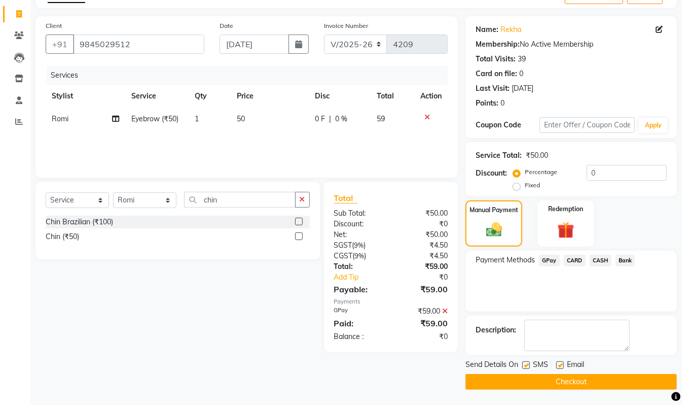
click at [656, 379] on button "Checkout" at bounding box center [572, 382] width 212 height 16
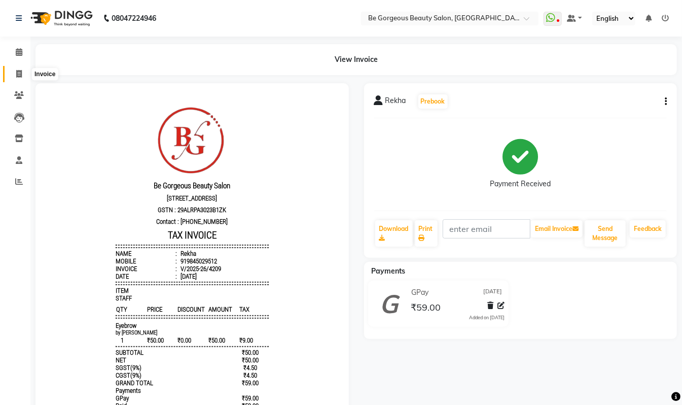
click at [18, 76] on icon at bounding box center [19, 74] width 6 height 8
select select "service"
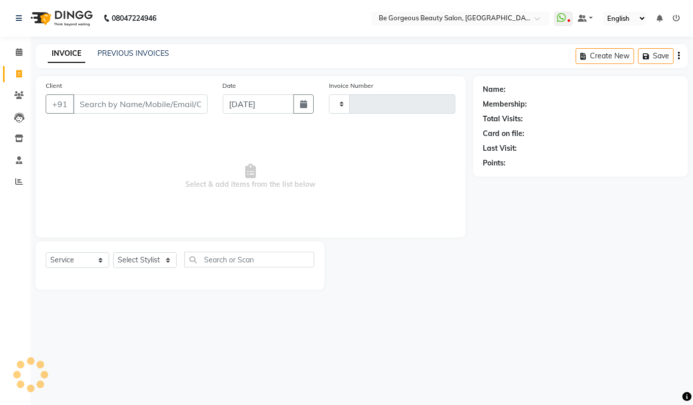
type input "4210"
select select "5405"
